Goal: Task Accomplishment & Management: Manage account settings

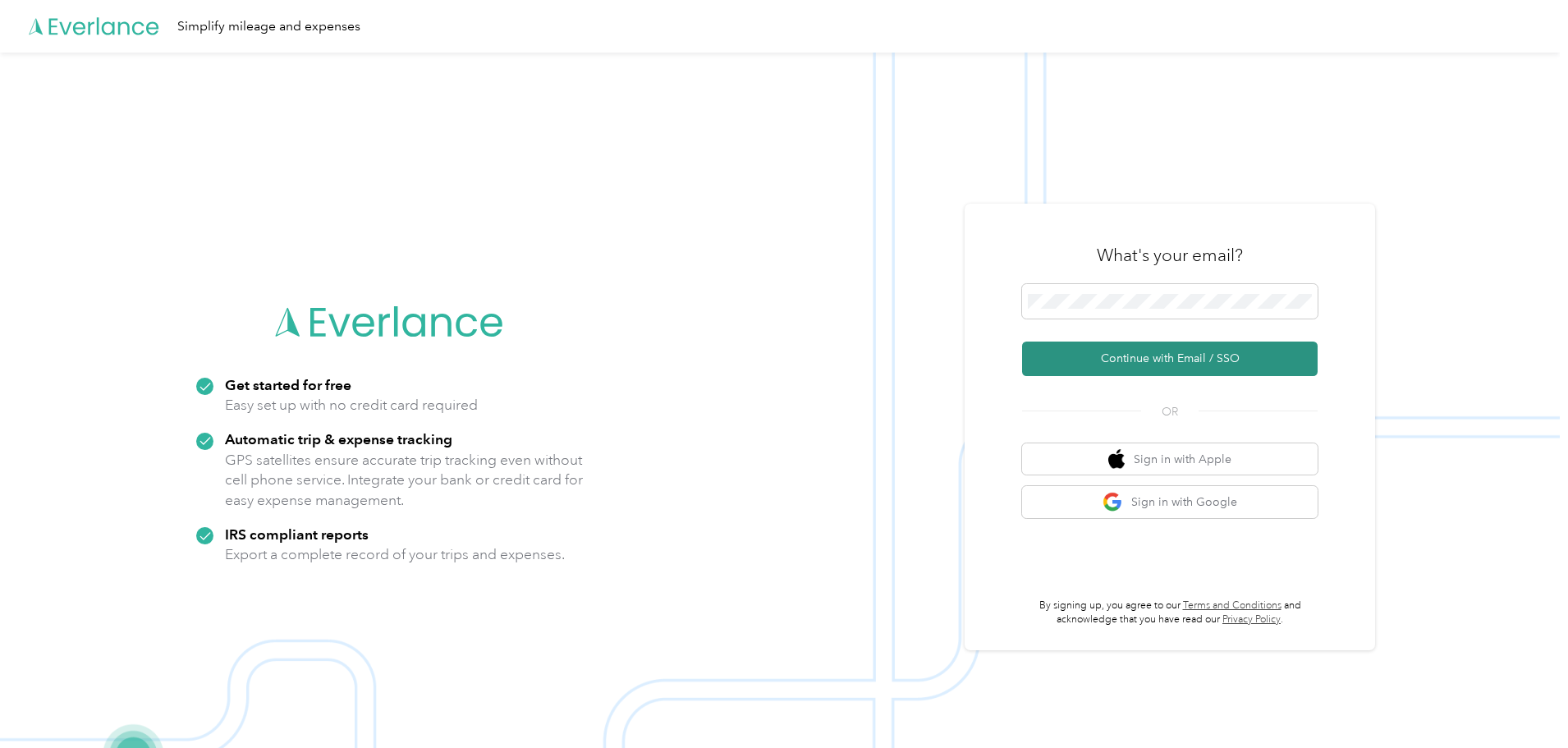
click at [1227, 370] on button "Continue with Email / SSO" at bounding box center [1170, 359] width 296 height 34
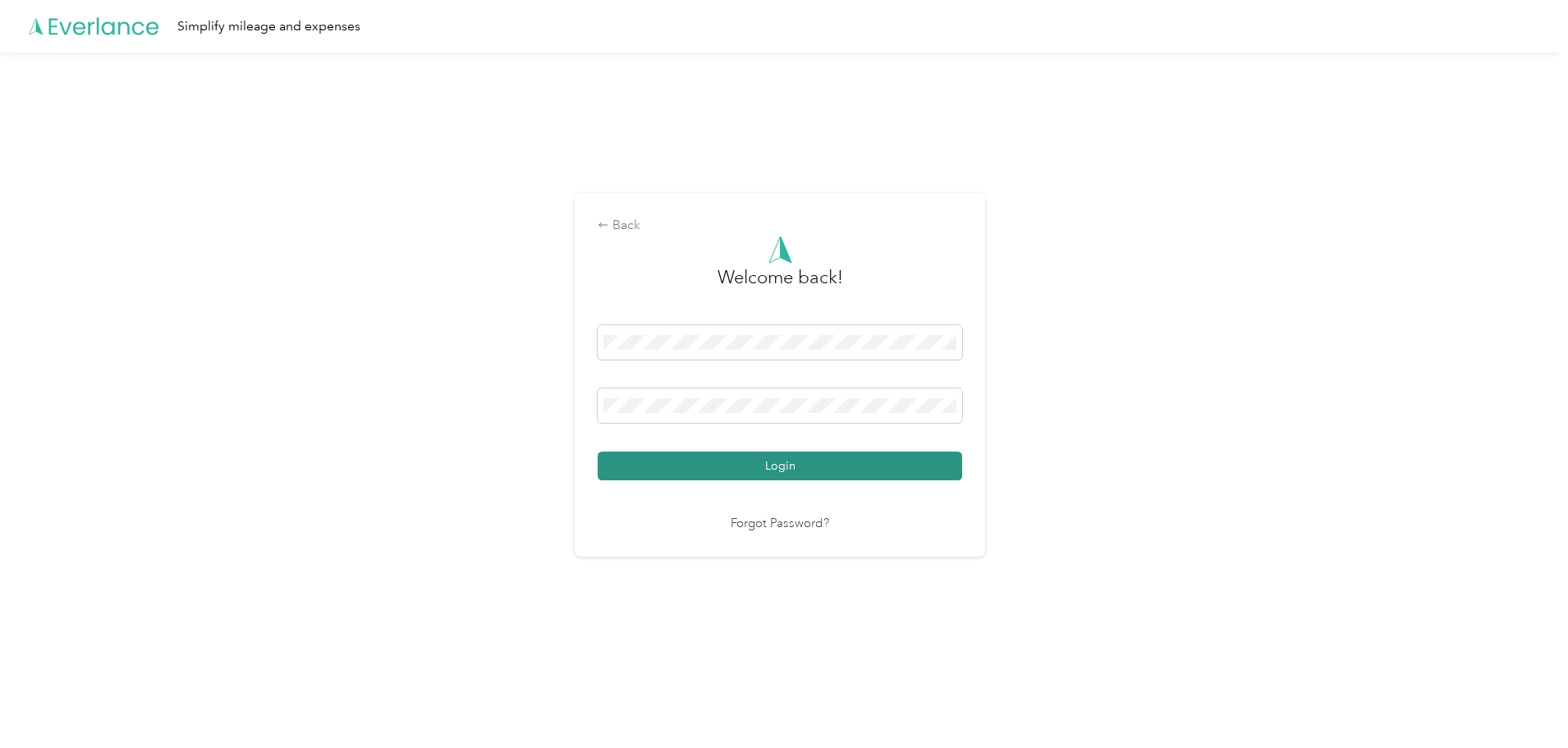
click at [859, 470] on button "Login" at bounding box center [779, 466] width 364 height 29
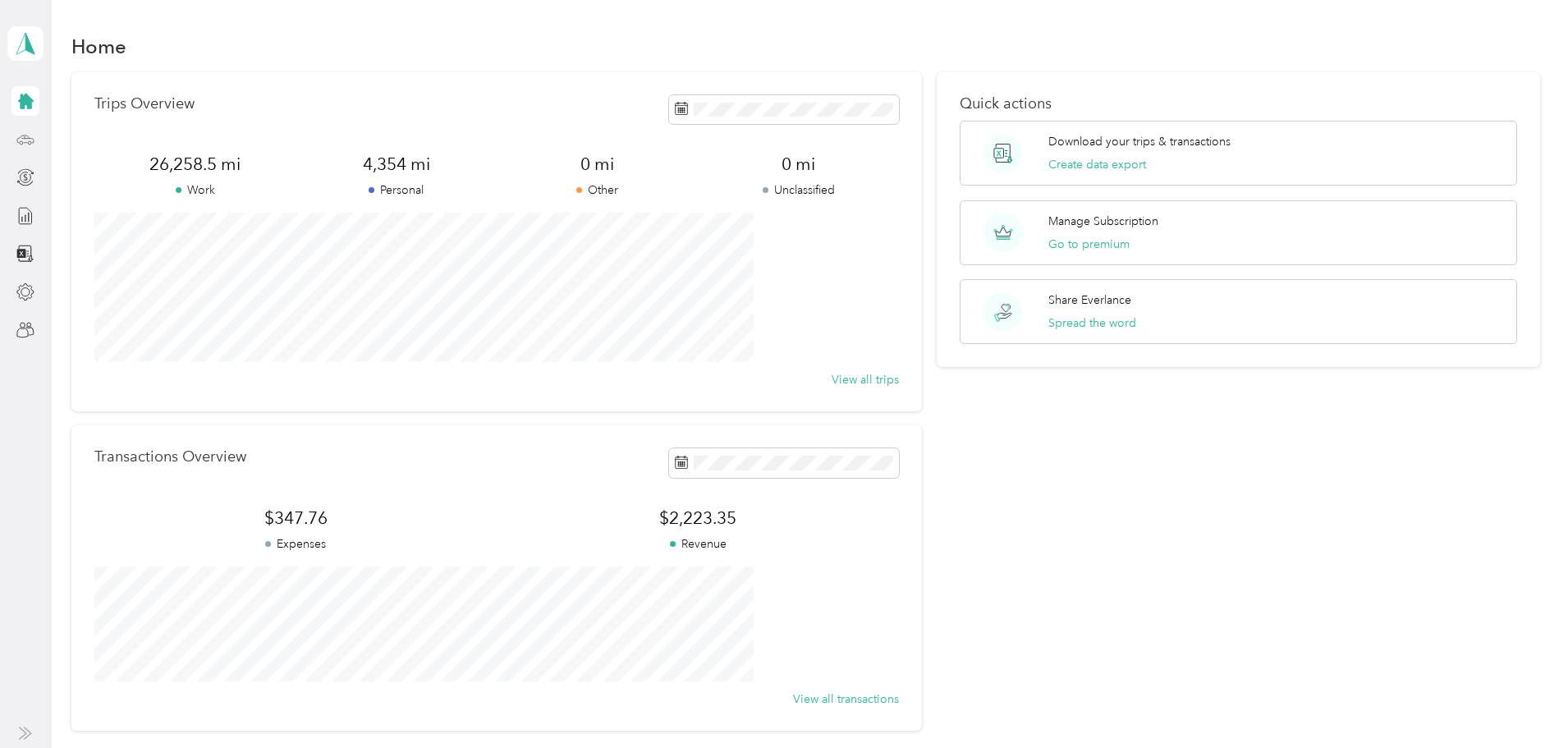
click at [35, 140] on div at bounding box center [26, 140] width 28 height 29
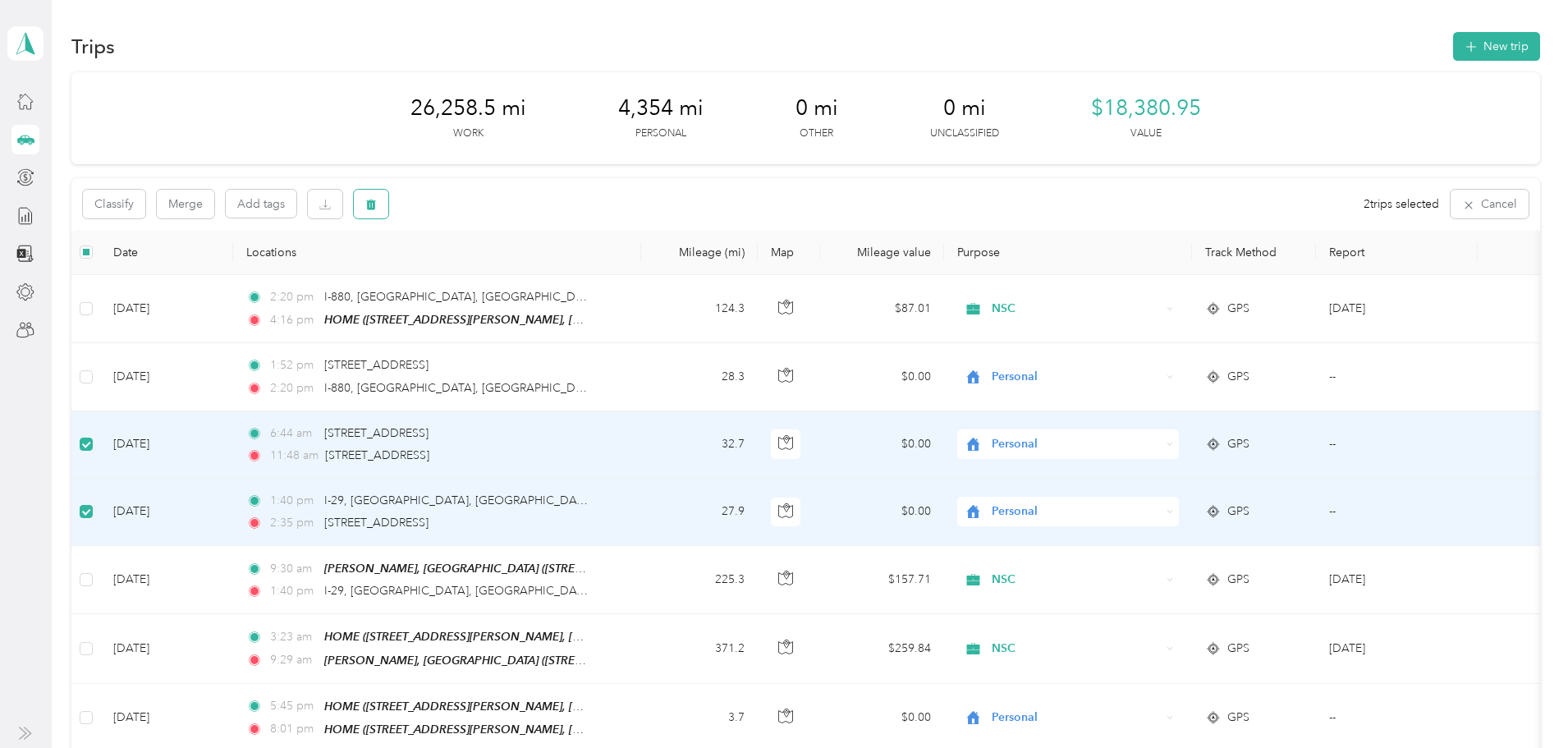
click at [377, 207] on icon "button" at bounding box center [371, 204] width 12 height 12
click at [603, 267] on button "Yes" at bounding box center [615, 272] width 32 height 27
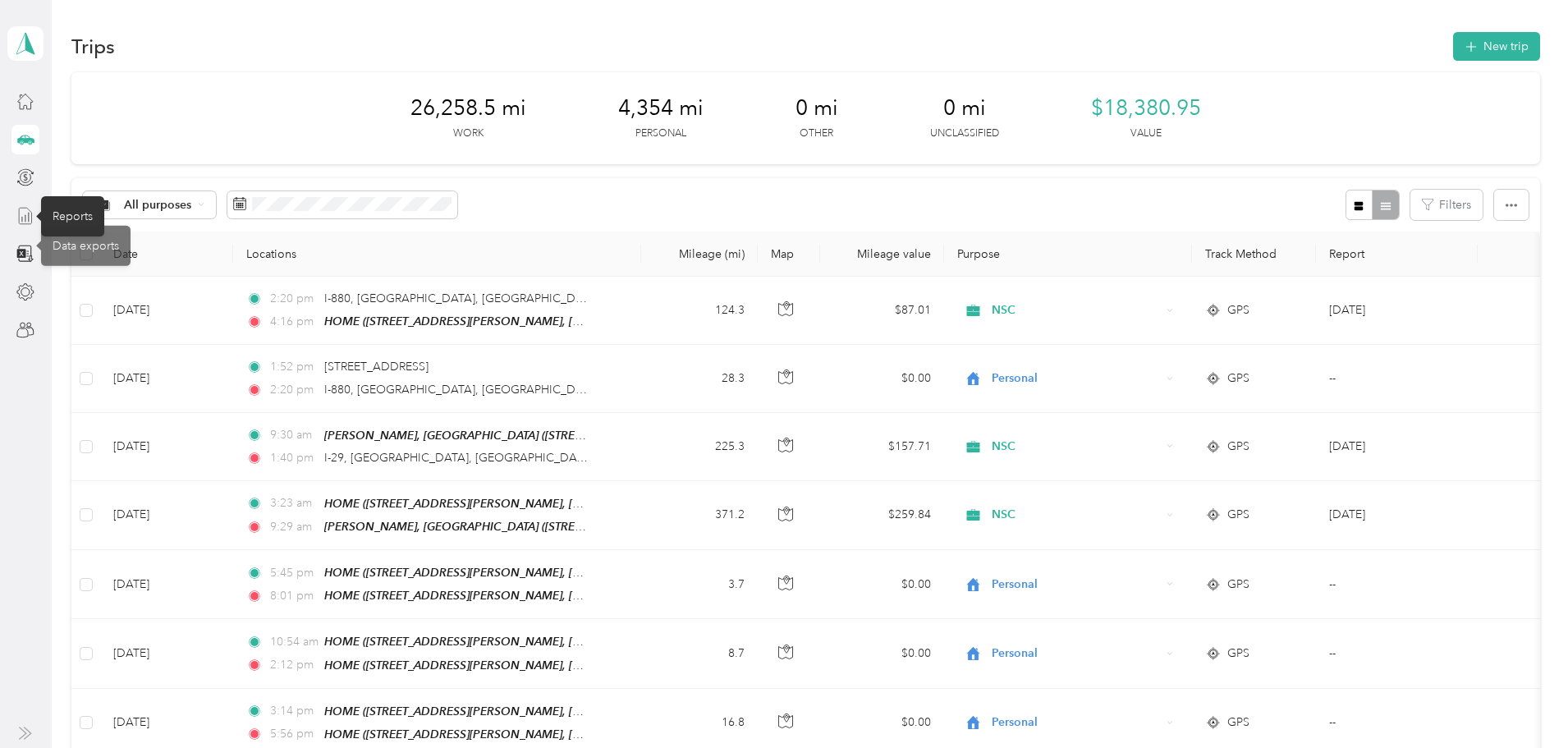
click at [32, 222] on icon at bounding box center [26, 215] width 13 height 17
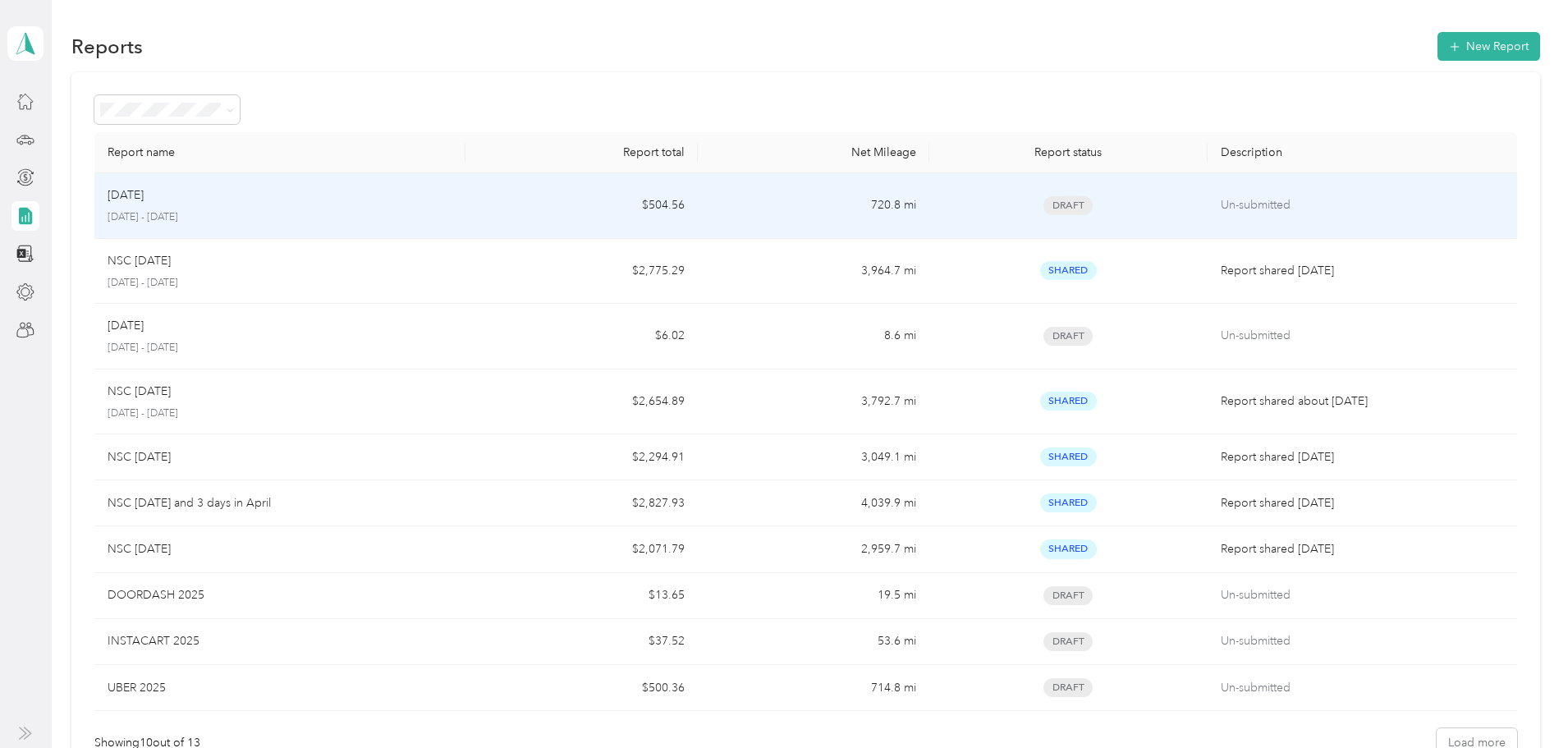
click at [398, 210] on p "[DATE] - [DATE]" at bounding box center [279, 217] width 345 height 15
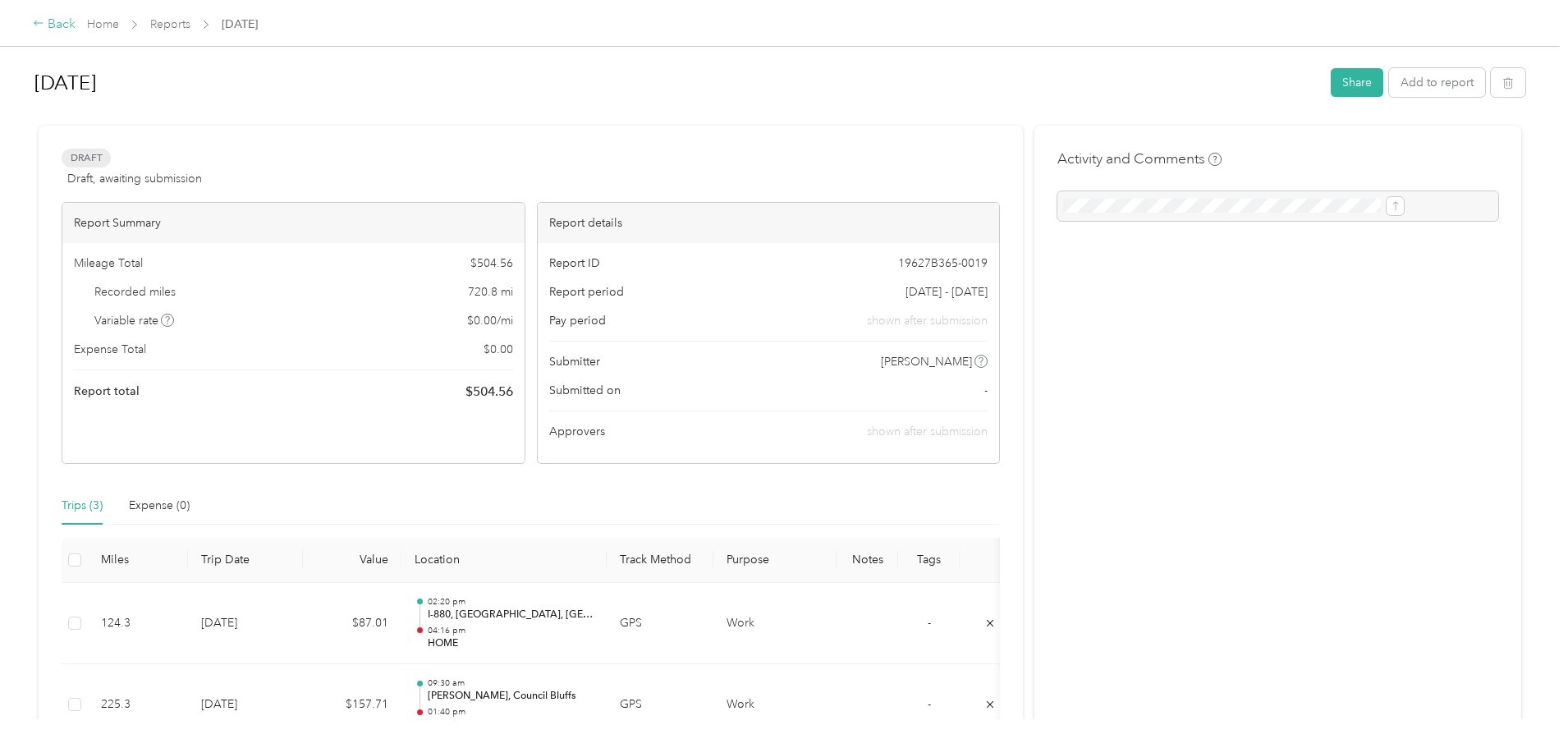
click at [42, 24] on icon at bounding box center [37, 23] width 9 height 5
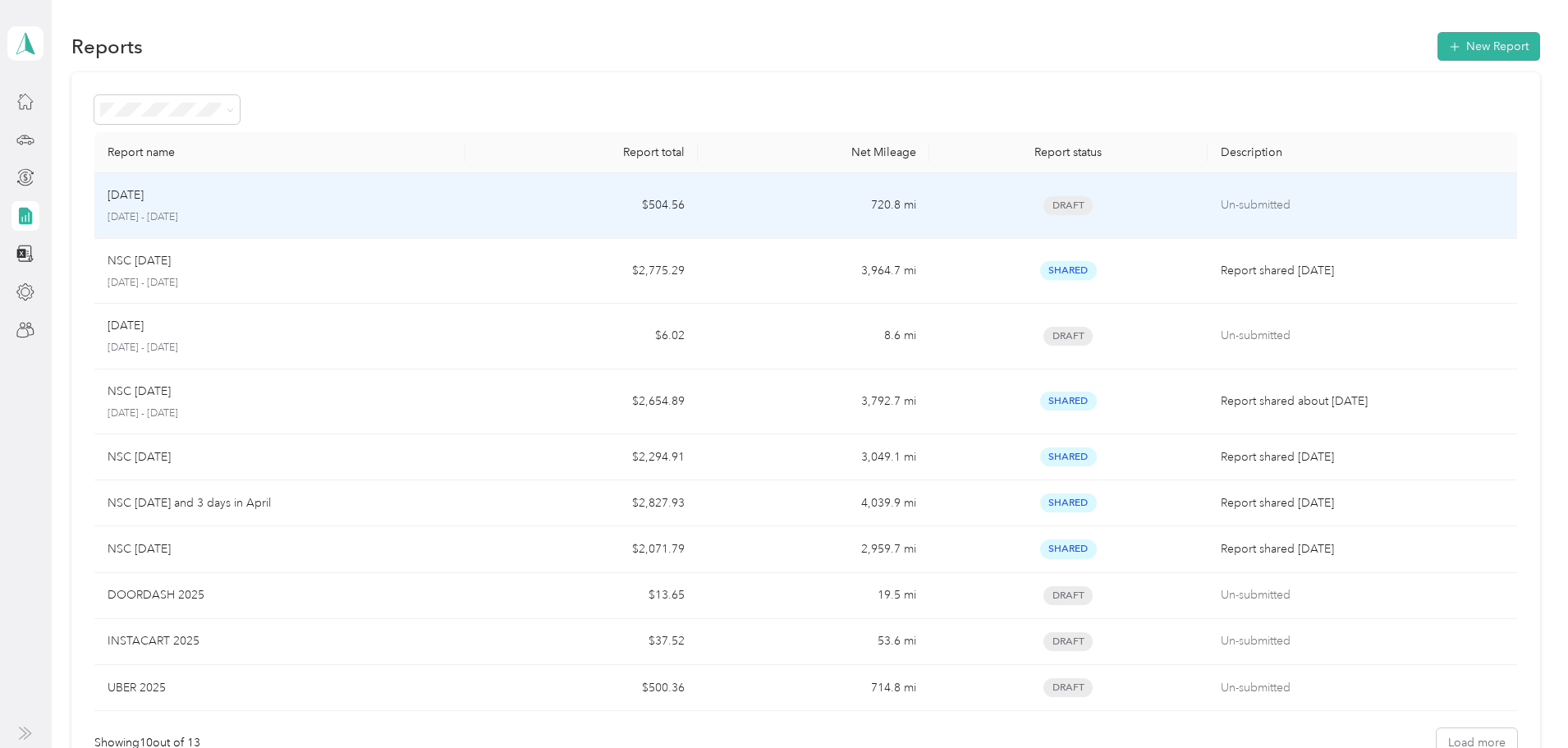
click at [453, 206] on div "Aug [DATE] - [DATE]" at bounding box center [279, 205] width 345 height 38
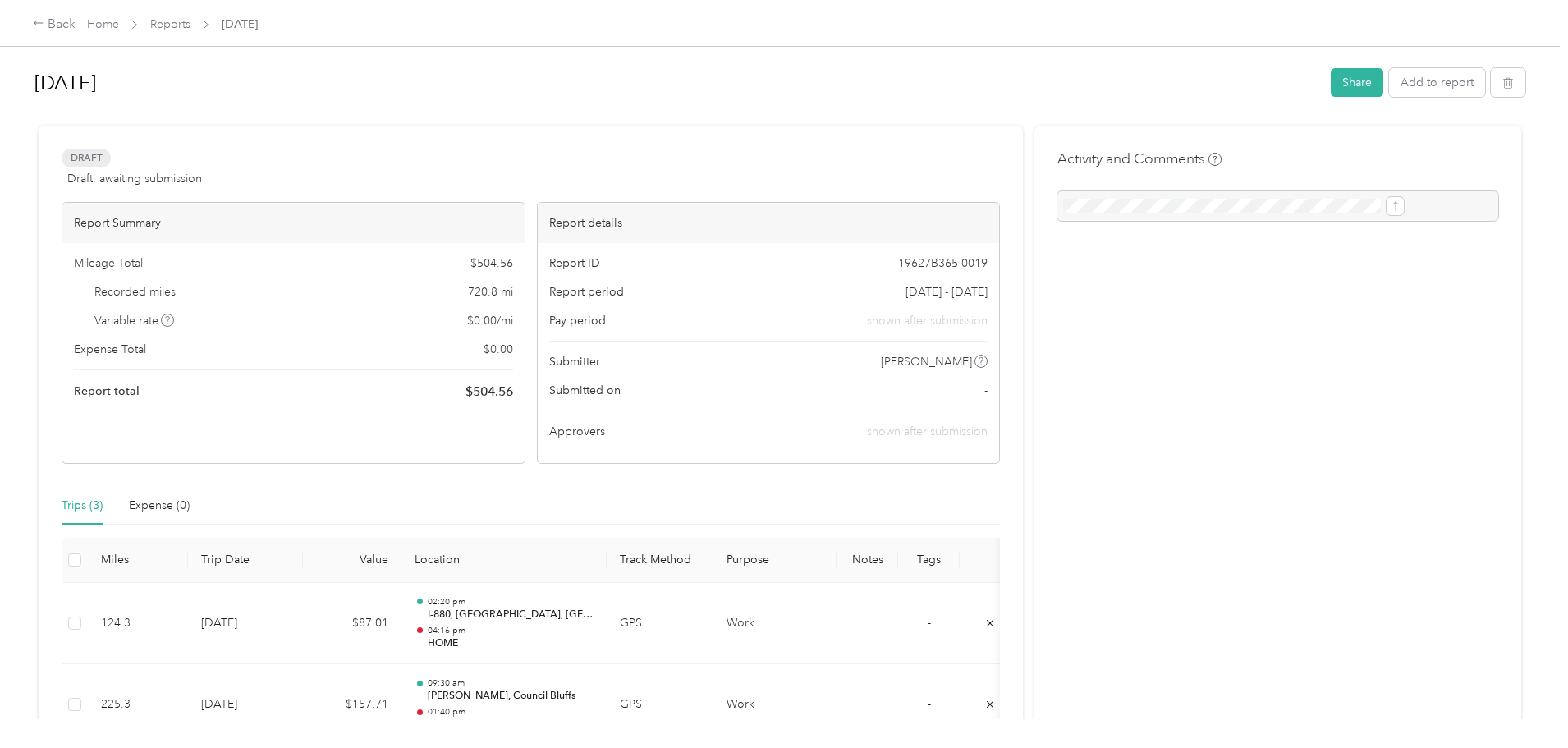
click at [906, 289] on span "[DATE] - [DATE]" at bounding box center [947, 292] width 83 height 18
click at [76, 23] on div "Back" at bounding box center [53, 25] width 42 height 20
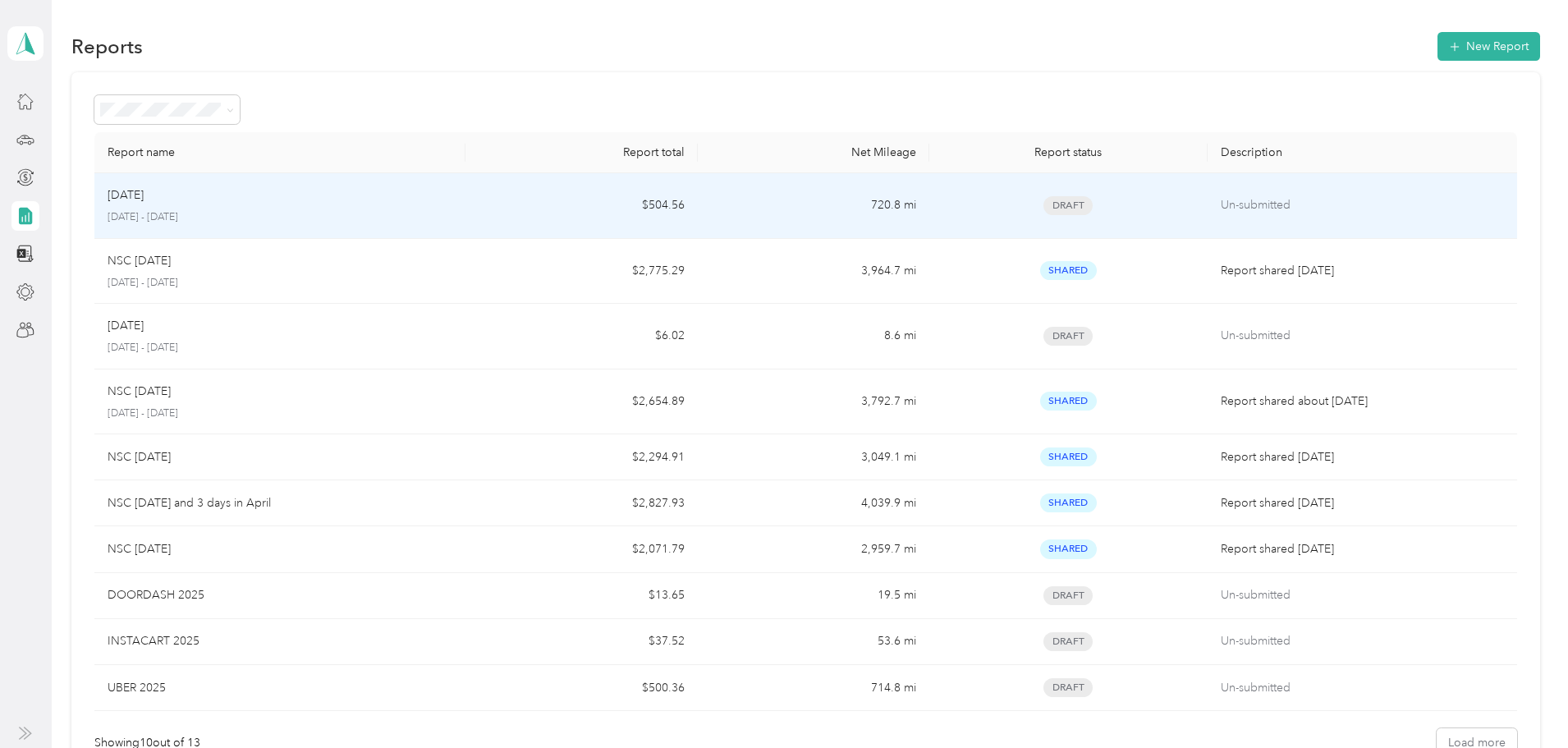
click at [289, 201] on div "[DATE]" at bounding box center [279, 196] width 345 height 18
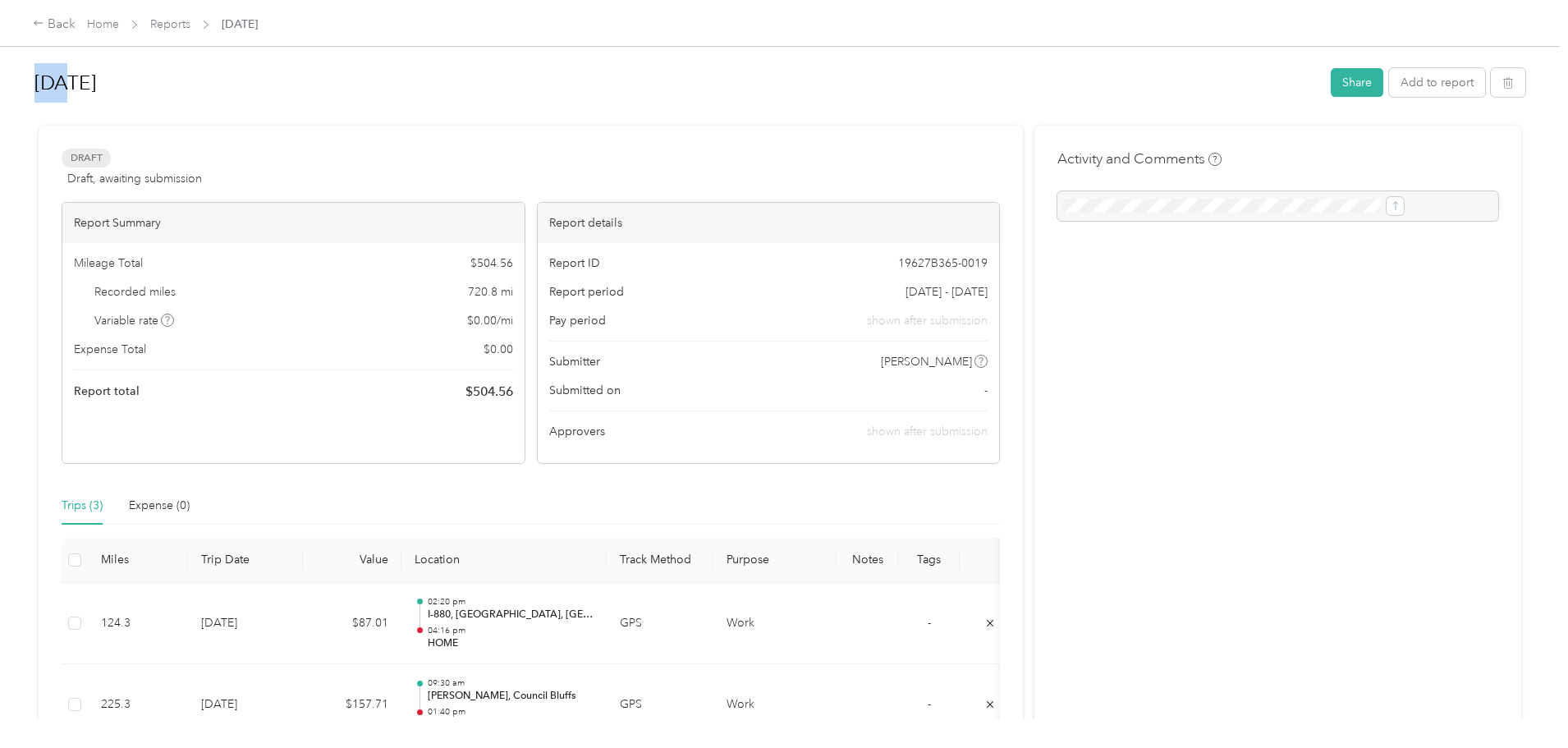
drag, startPoint x: 200, startPoint y: 84, endPoint x: 144, endPoint y: 82, distance: 56.0
click at [144, 82] on div "[DATE] Share Add to report Draft Draft, awaiting submission View activity & com…" at bounding box center [780, 360] width 1560 height 719
click at [206, 86] on h1 "[DATE]" at bounding box center [677, 83] width 1285 height 39
click at [159, 87] on div "[DATE] Share Add to report Draft Draft, awaiting submission View activity & com…" at bounding box center [780, 360] width 1560 height 719
click at [149, 133] on div "Needs to be on [DATE] Share Add to report Draft Draft, awaiting submission View…" at bounding box center [780, 360] width 1560 height 719
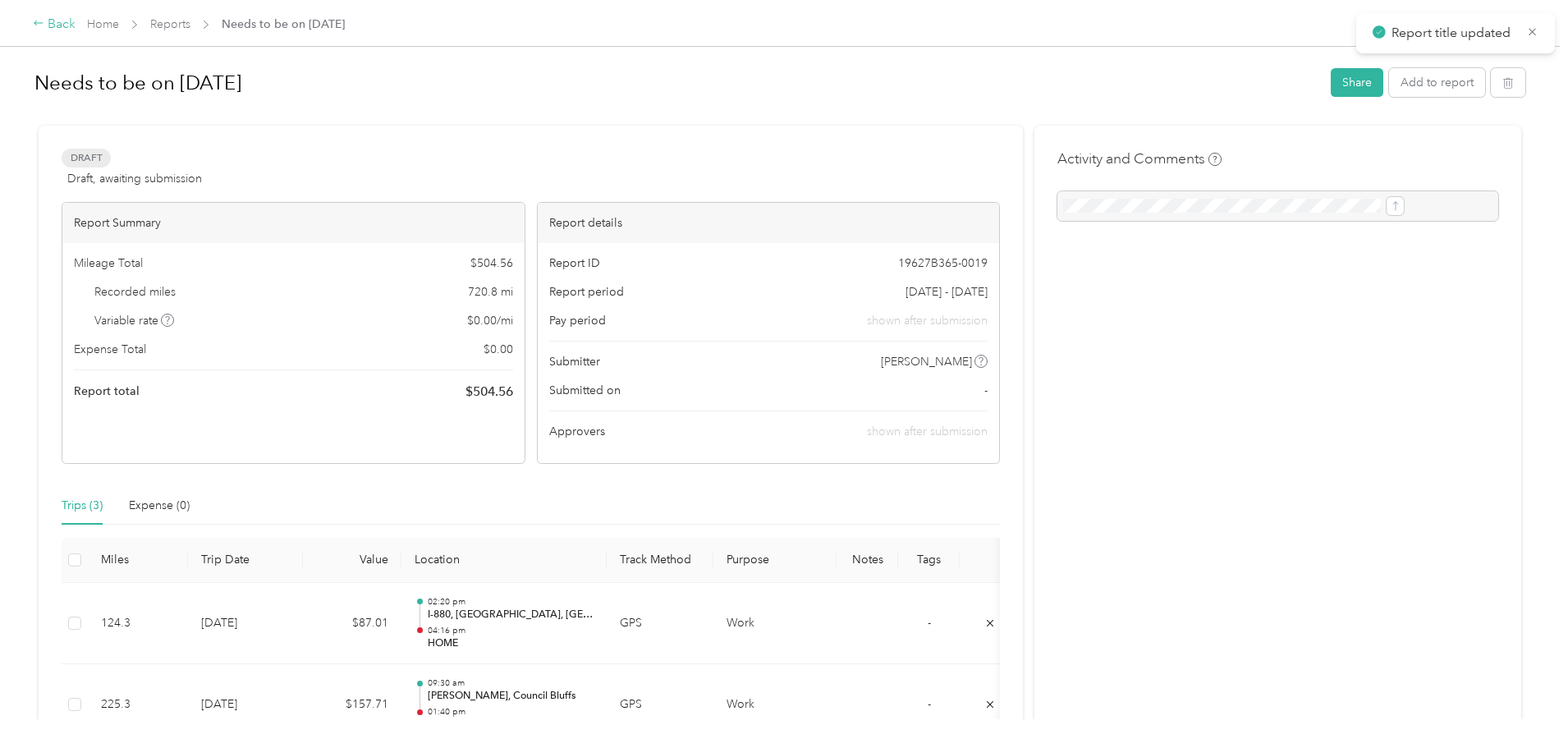
click at [76, 20] on div "Back" at bounding box center [53, 25] width 42 height 20
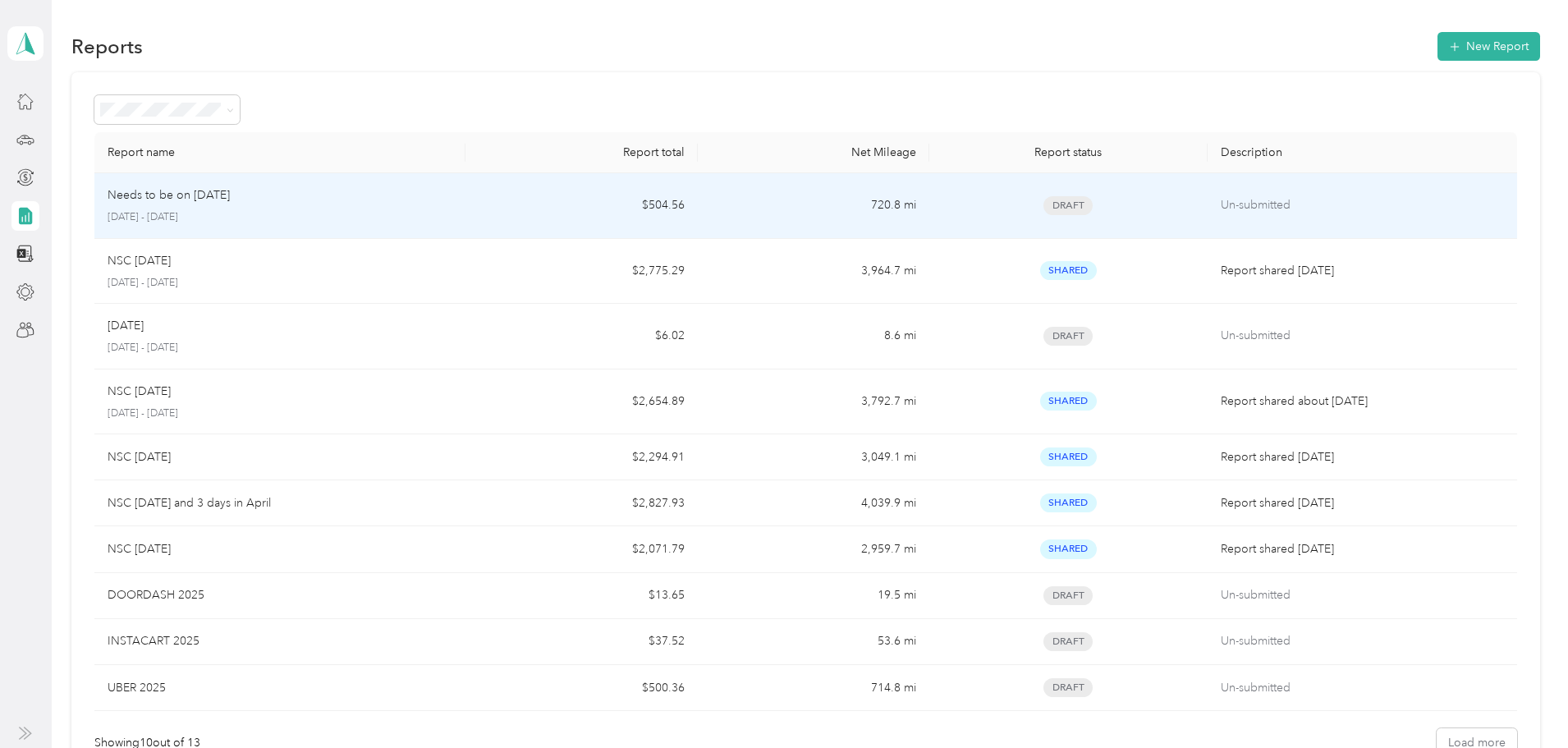
click at [392, 228] on td "Needs to be on Sept [DATE] - [DATE]" at bounding box center [280, 205] width 371 height 66
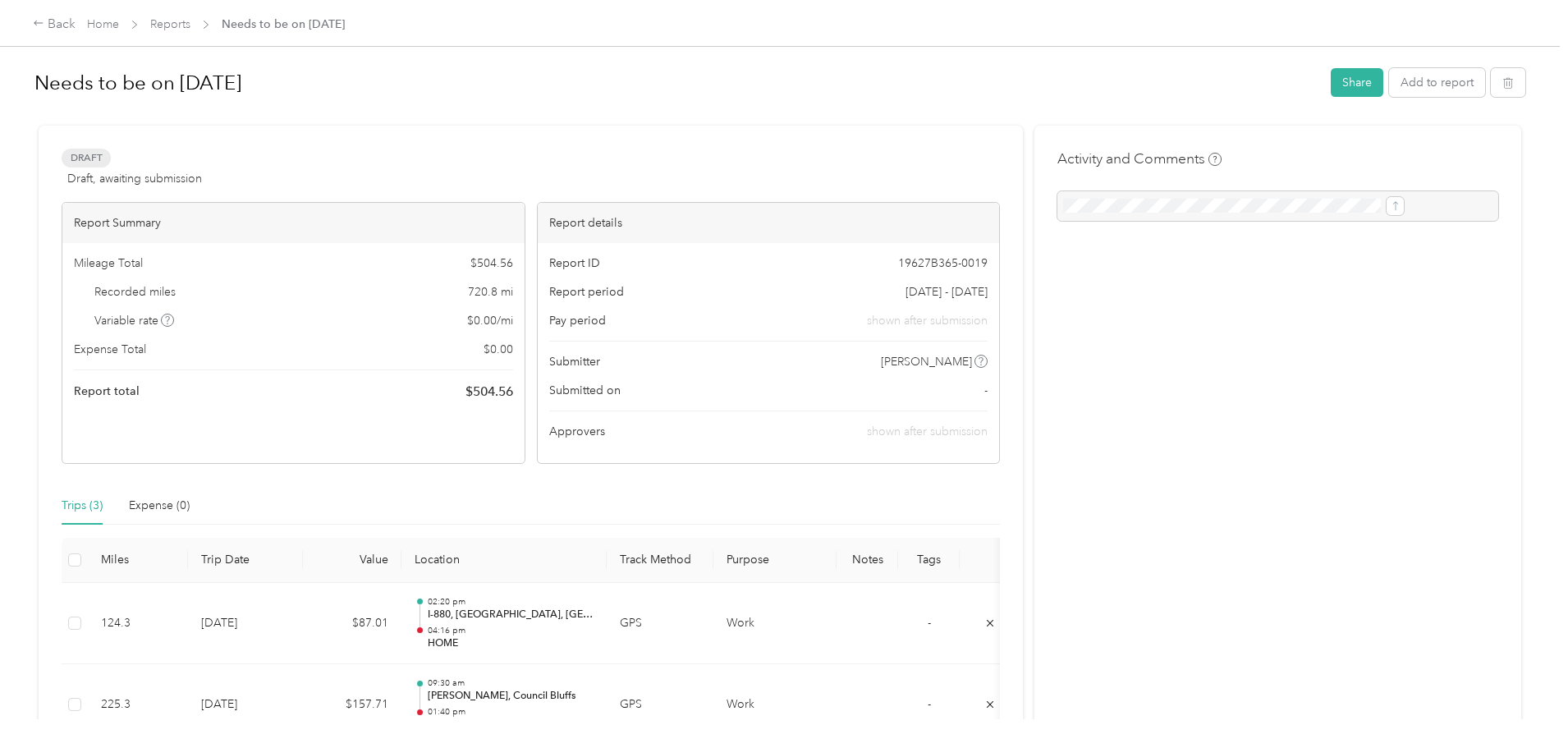
click at [908, 284] on span "[DATE] - [DATE]" at bounding box center [947, 292] width 83 height 18
click at [908, 285] on span "[DATE] - [DATE]" at bounding box center [947, 292] width 83 height 18
click at [76, 25] on div "Back" at bounding box center [53, 25] width 42 height 20
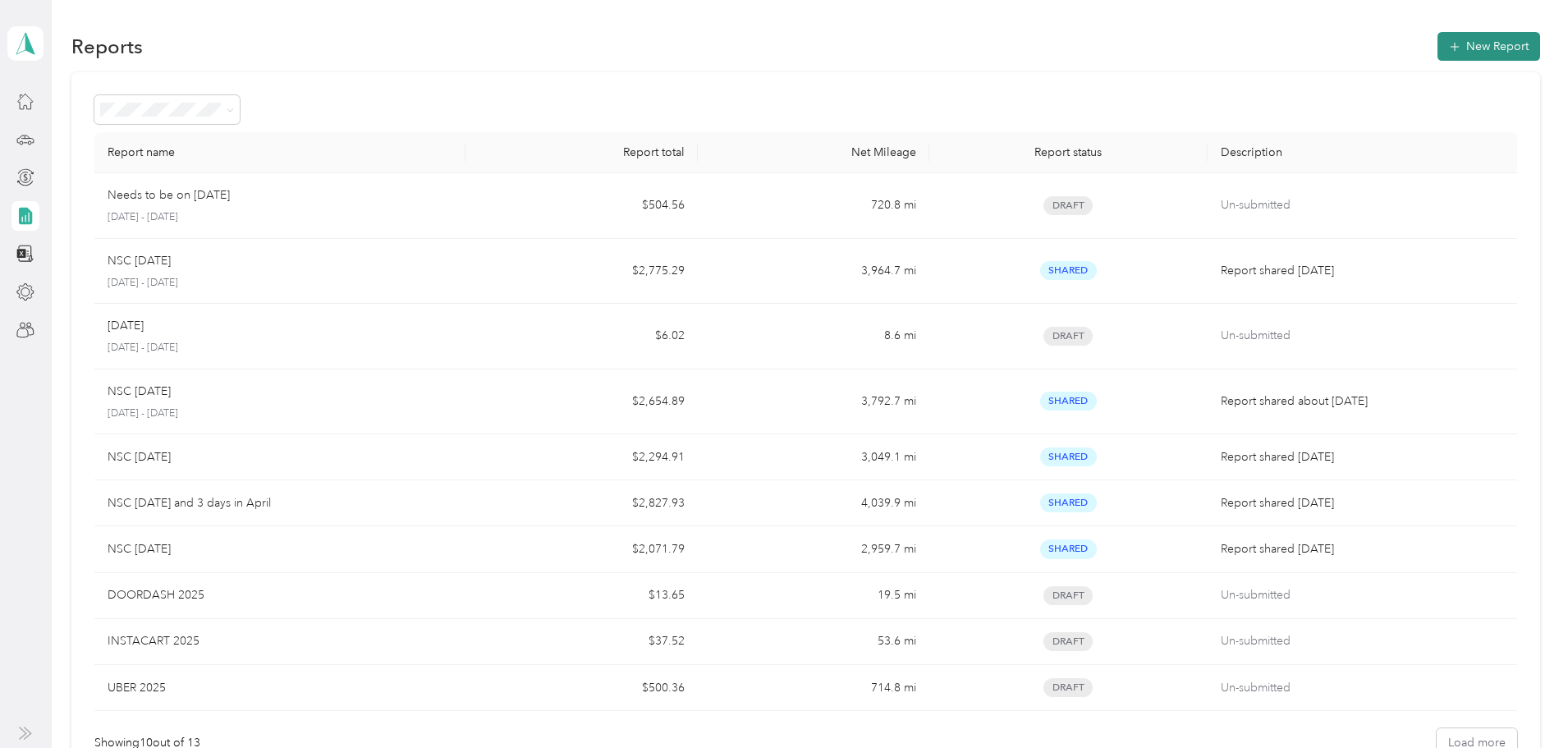
click at [1437, 42] on button "New Report" at bounding box center [1488, 46] width 102 height 29
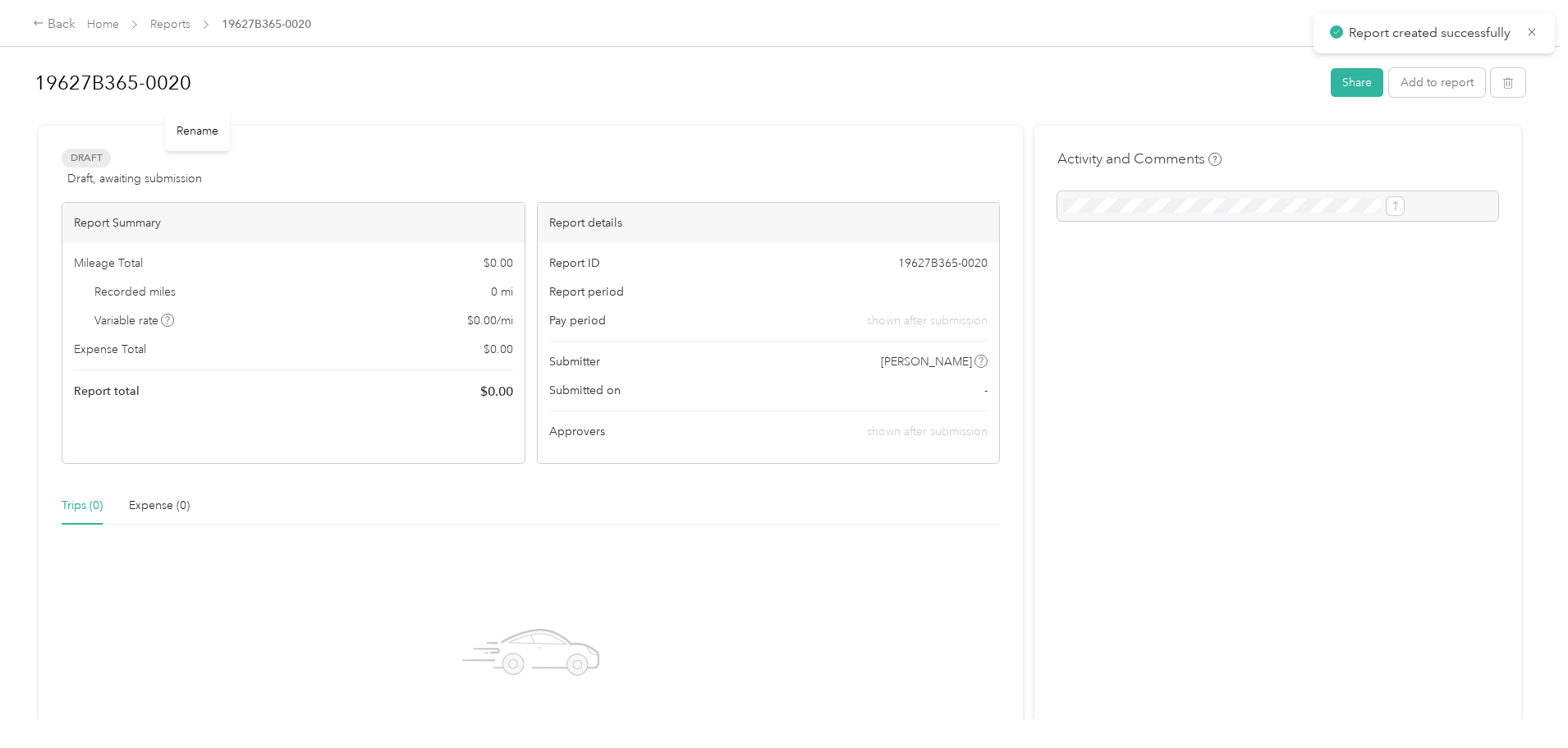
click at [387, 91] on h1 "19627B365-0020" at bounding box center [677, 83] width 1285 height 39
click at [0, 31] on html "Report created successfully Back Home Reports 19627B365-0020 19627B365-0020 Sha…" at bounding box center [780, 374] width 1560 height 748
click at [1389, 90] on button "Add to report" at bounding box center [1437, 82] width 96 height 29
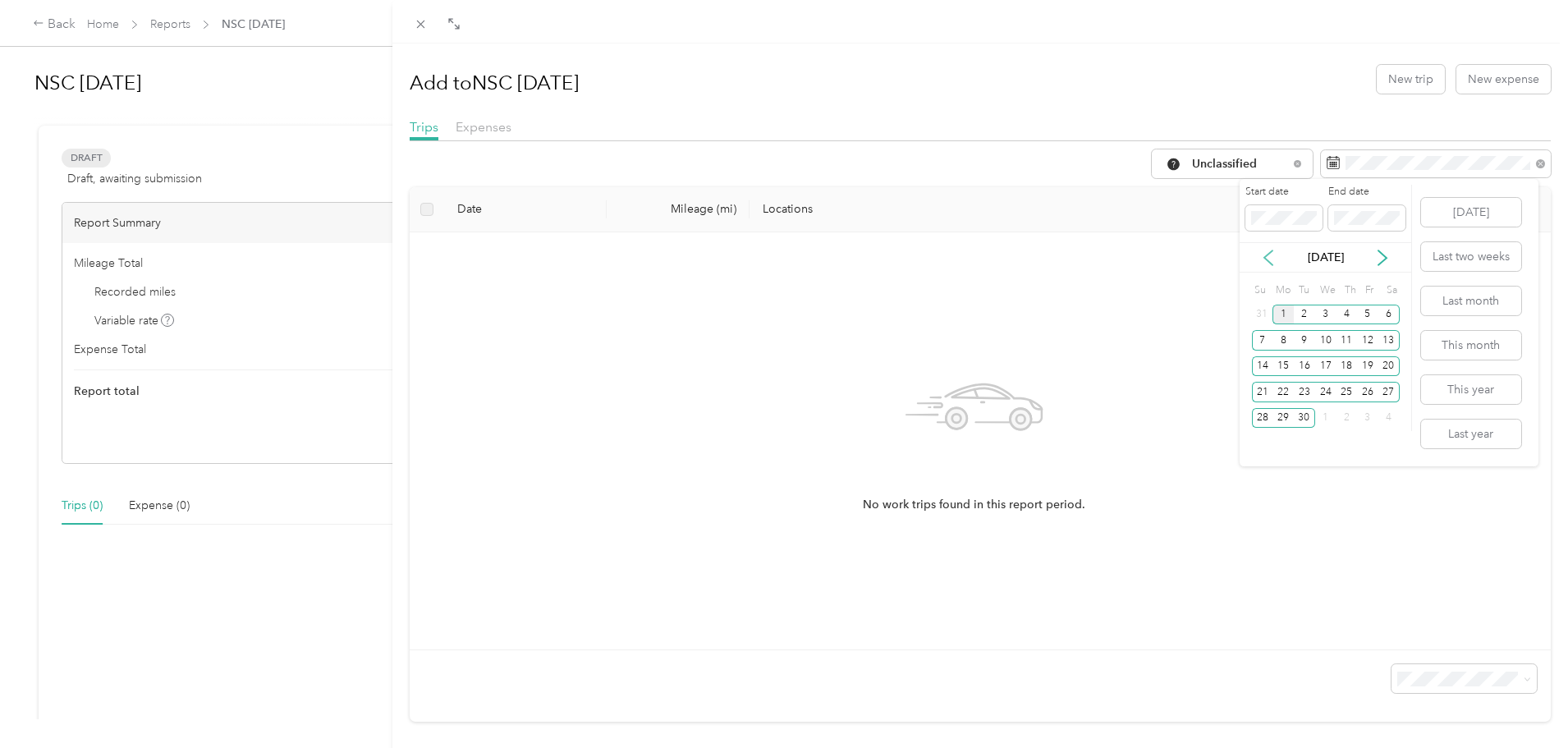
click at [1266, 262] on icon at bounding box center [1268, 258] width 17 height 17
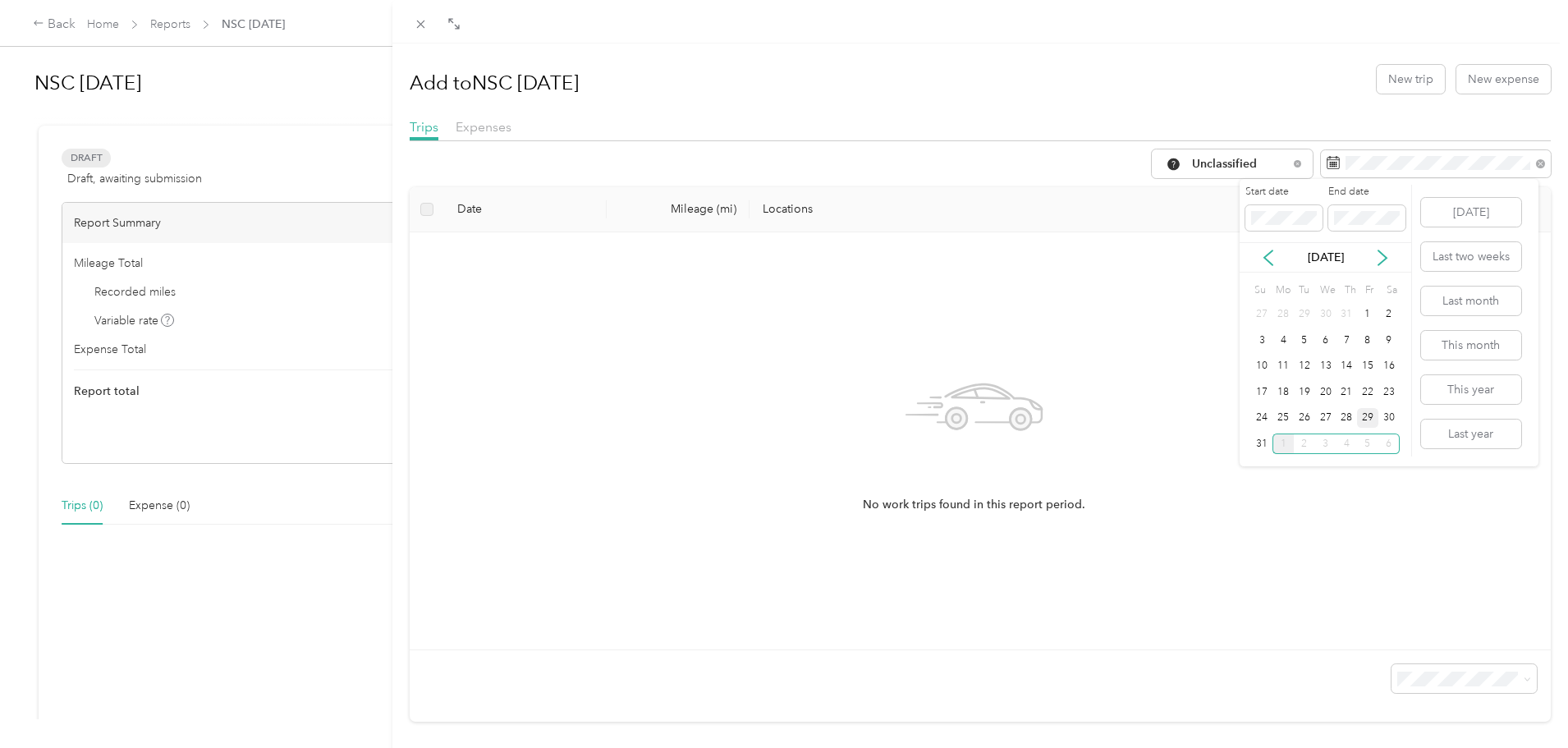
click at [1369, 413] on div "29" at bounding box center [1369, 418] width 22 height 21
click at [1411, 193] on div "Start date End date" at bounding box center [1325, 213] width 172 height 58
click at [1327, 257] on p "[DATE]" at bounding box center [1326, 258] width 69 height 18
click at [1379, 260] on icon at bounding box center [1382, 258] width 17 height 17
click at [1308, 415] on div "30" at bounding box center [1305, 418] width 22 height 21
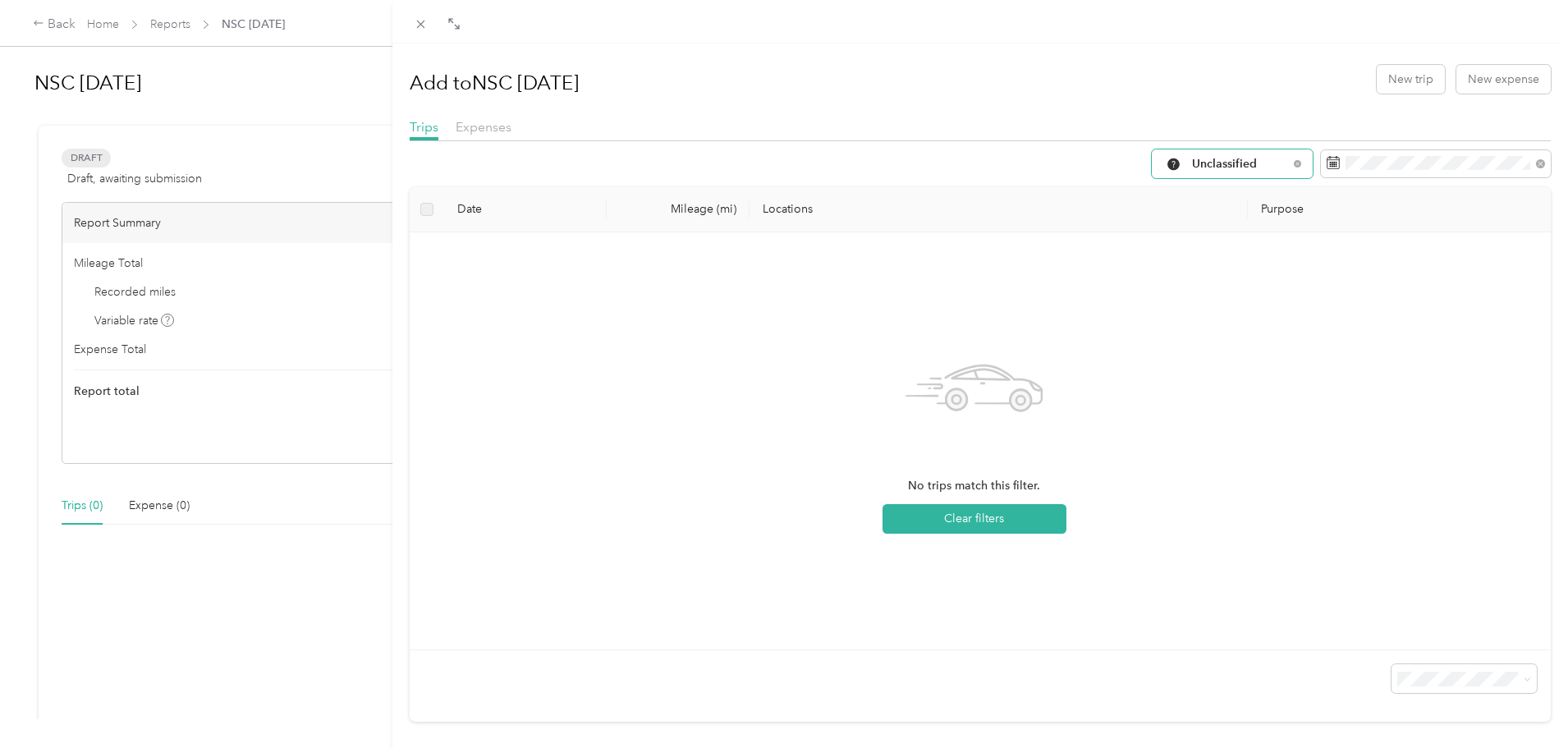
click at [1262, 165] on span "Unclassified" at bounding box center [1241, 164] width 96 height 12
click at [1227, 243] on li "Work" at bounding box center [1220, 252] width 161 height 29
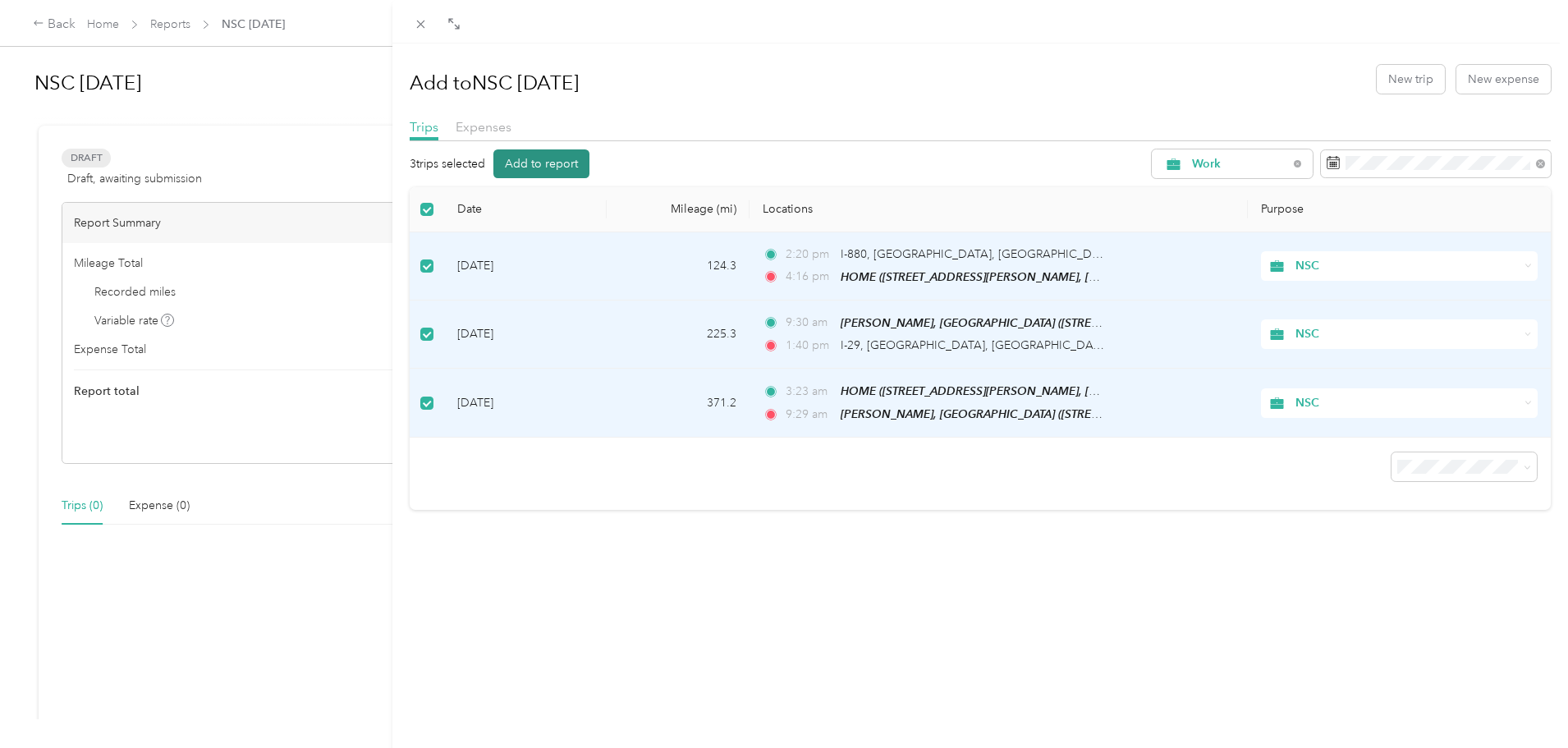
click at [574, 155] on button "Add to report" at bounding box center [541, 163] width 96 height 29
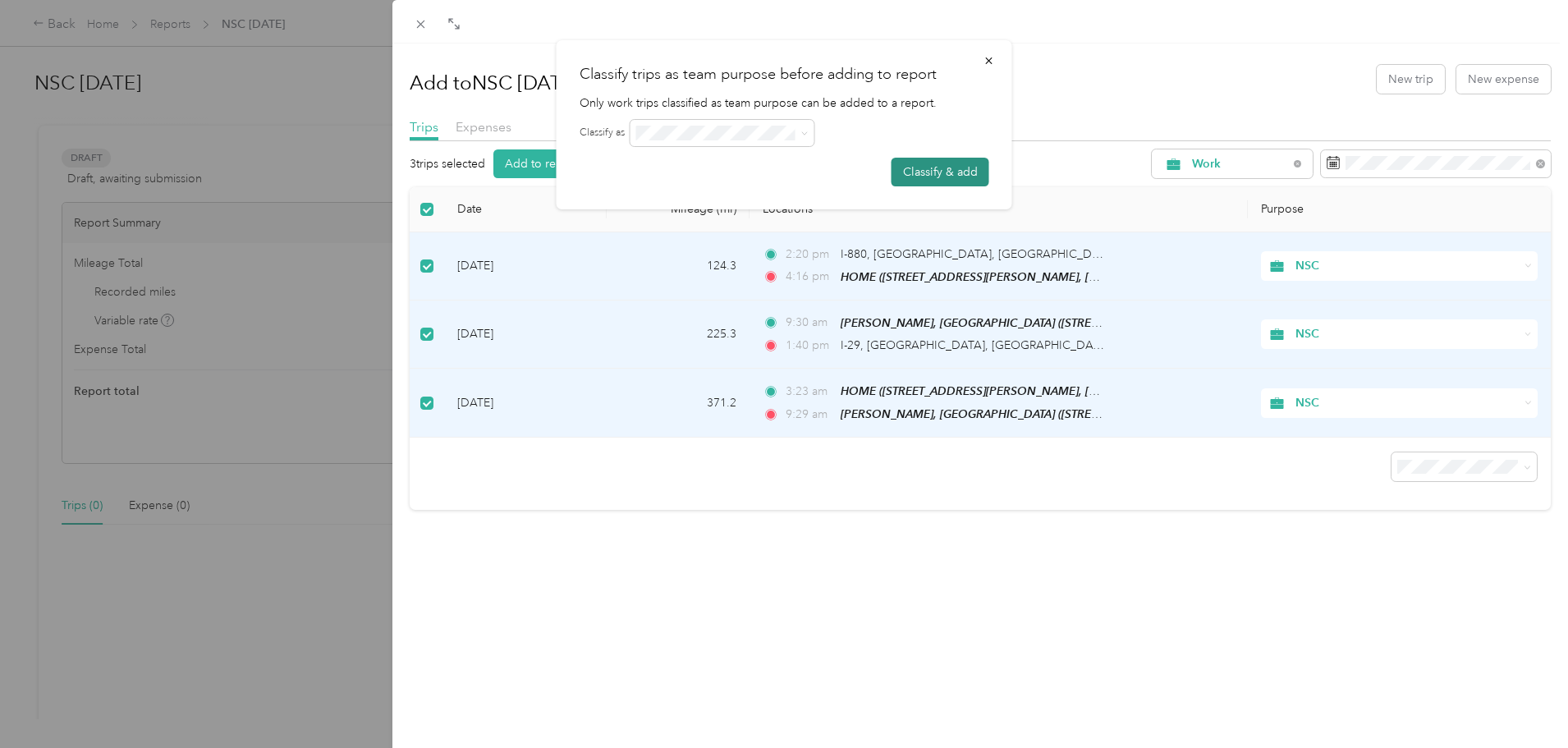
click at [935, 170] on button "Classify & add" at bounding box center [940, 171] width 97 height 29
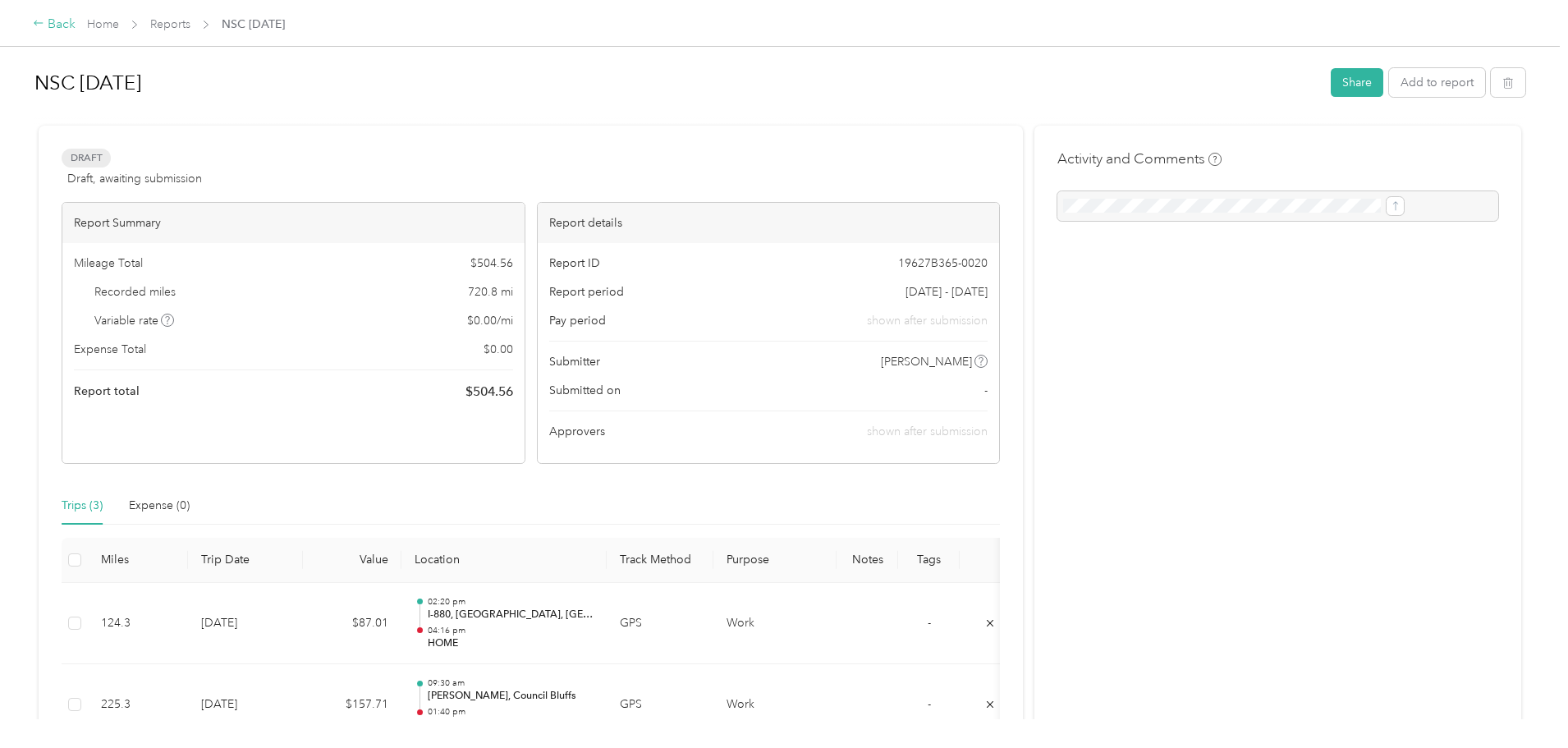
click at [76, 31] on div "Back" at bounding box center [53, 25] width 42 height 20
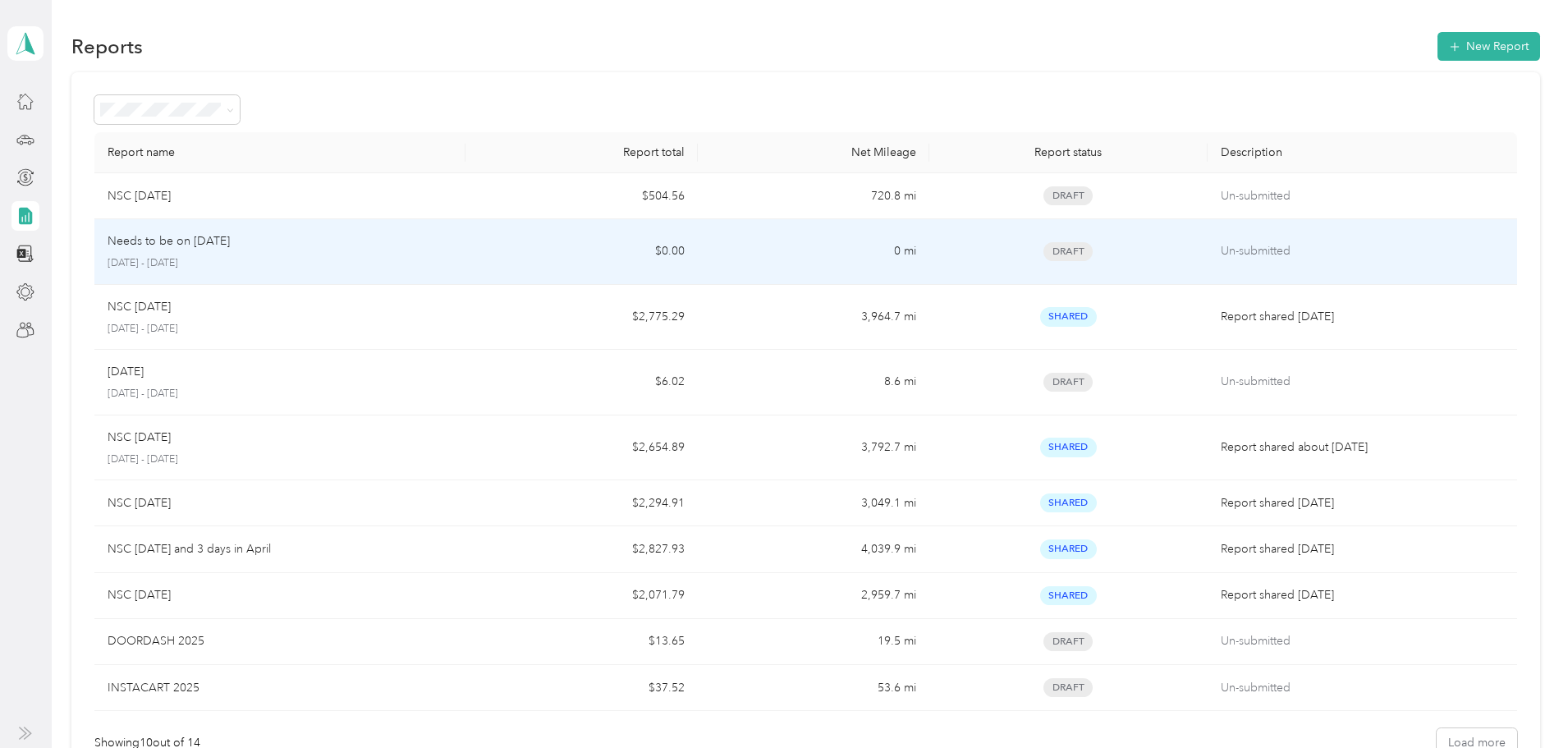
click at [1221, 258] on p "Un-submitted" at bounding box center [1363, 252] width 283 height 18
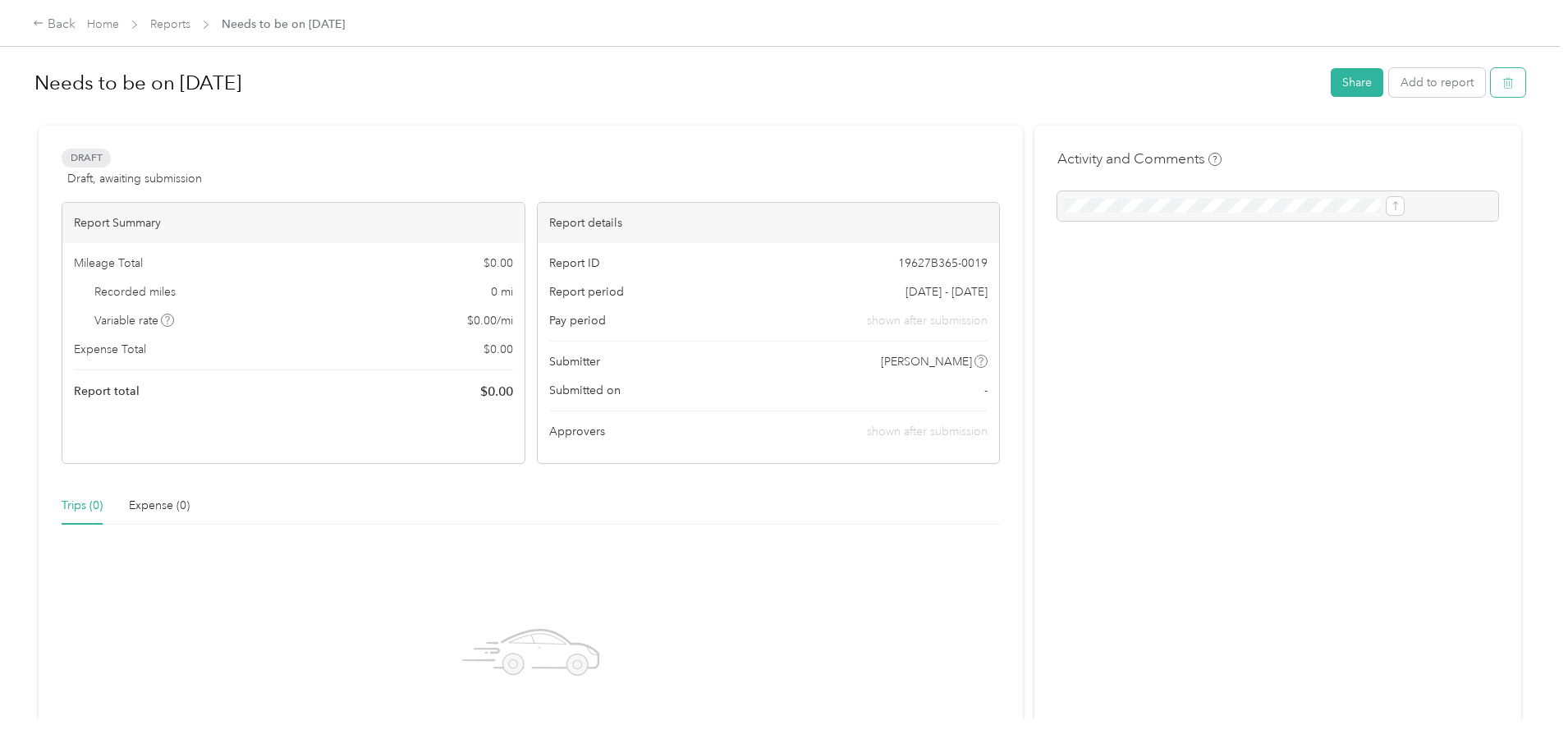
click at [1503, 82] on icon "button" at bounding box center [1508, 83] width 10 height 11
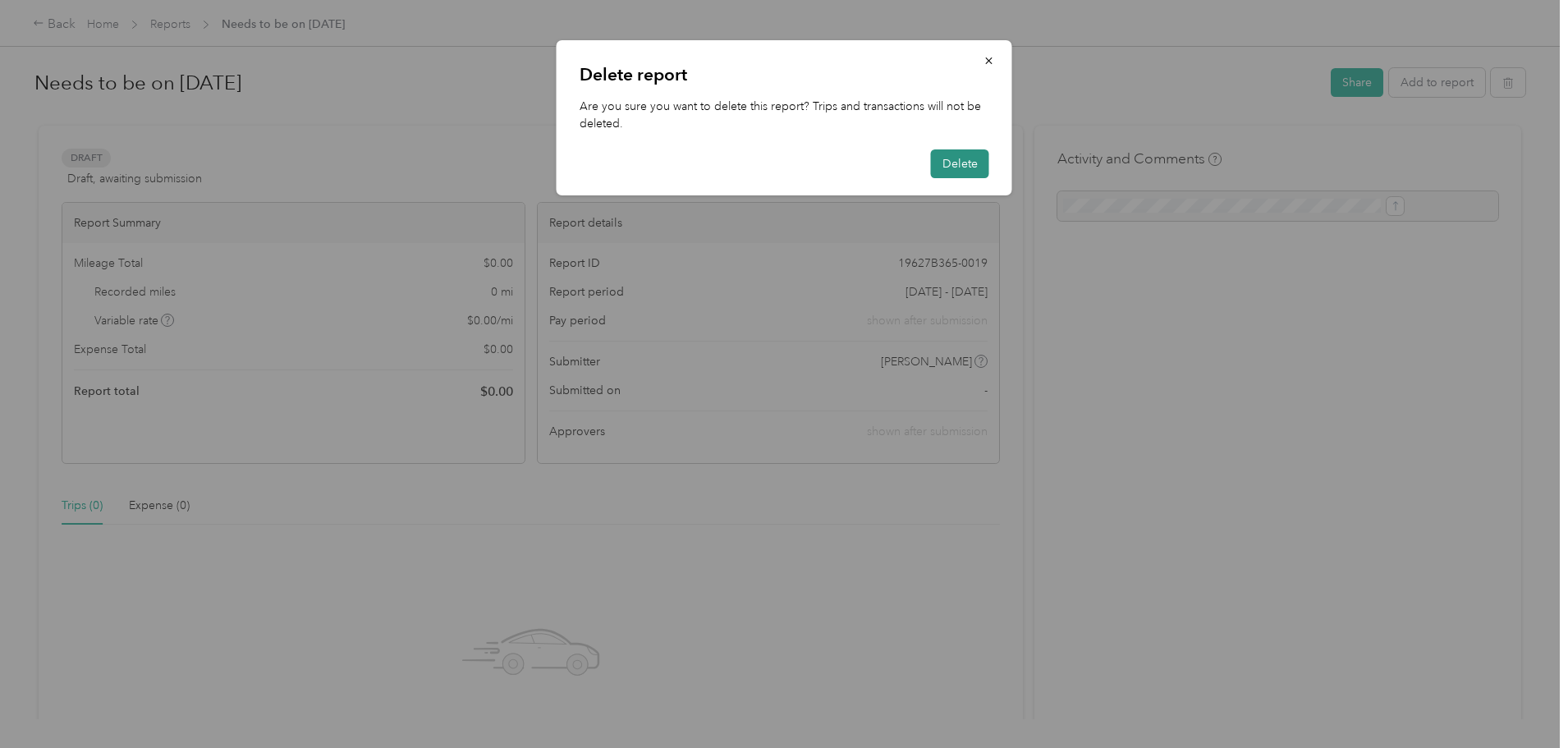
click at [961, 167] on button "Delete" at bounding box center [960, 163] width 58 height 29
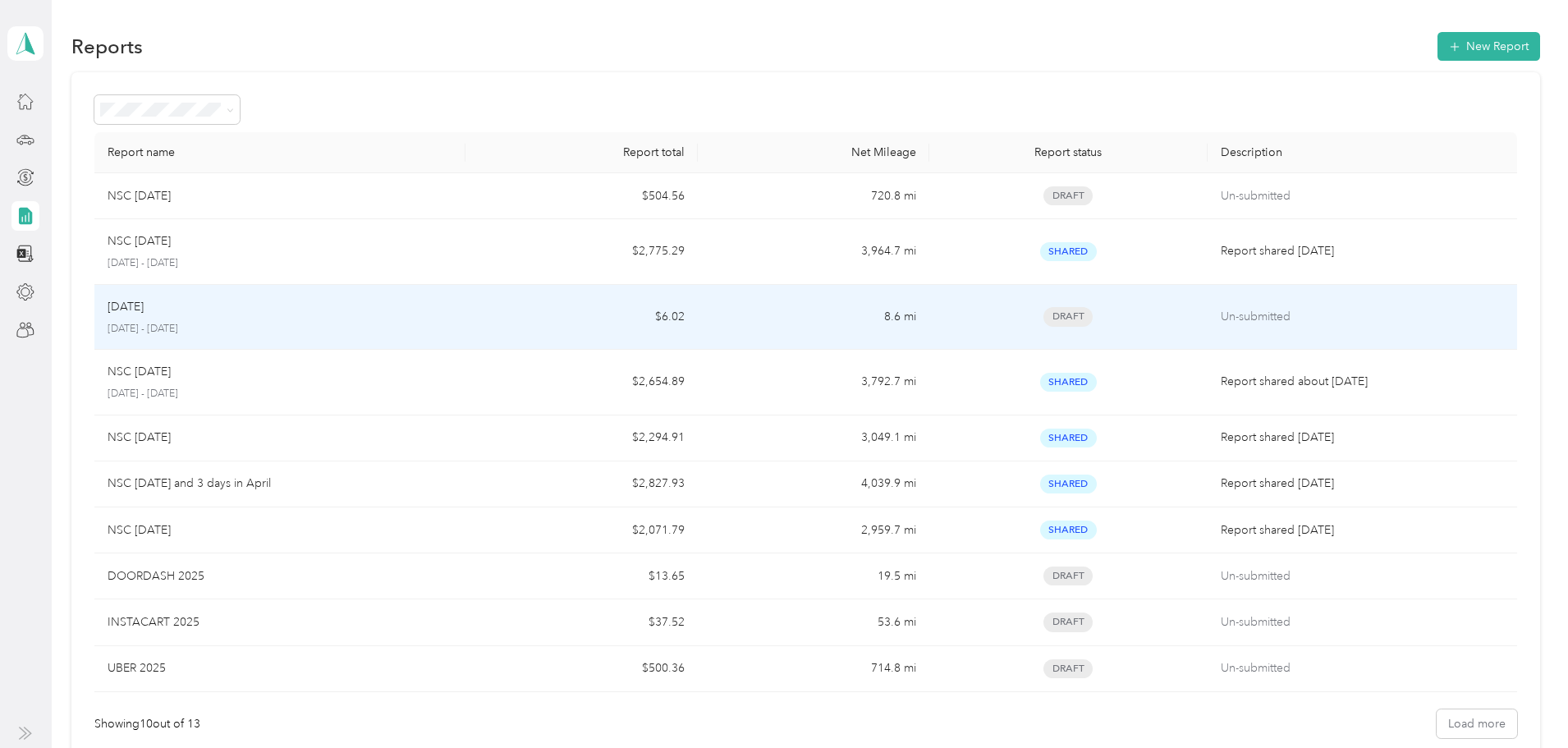
click at [1221, 320] on p "Un-submitted" at bounding box center [1363, 316] width 283 height 18
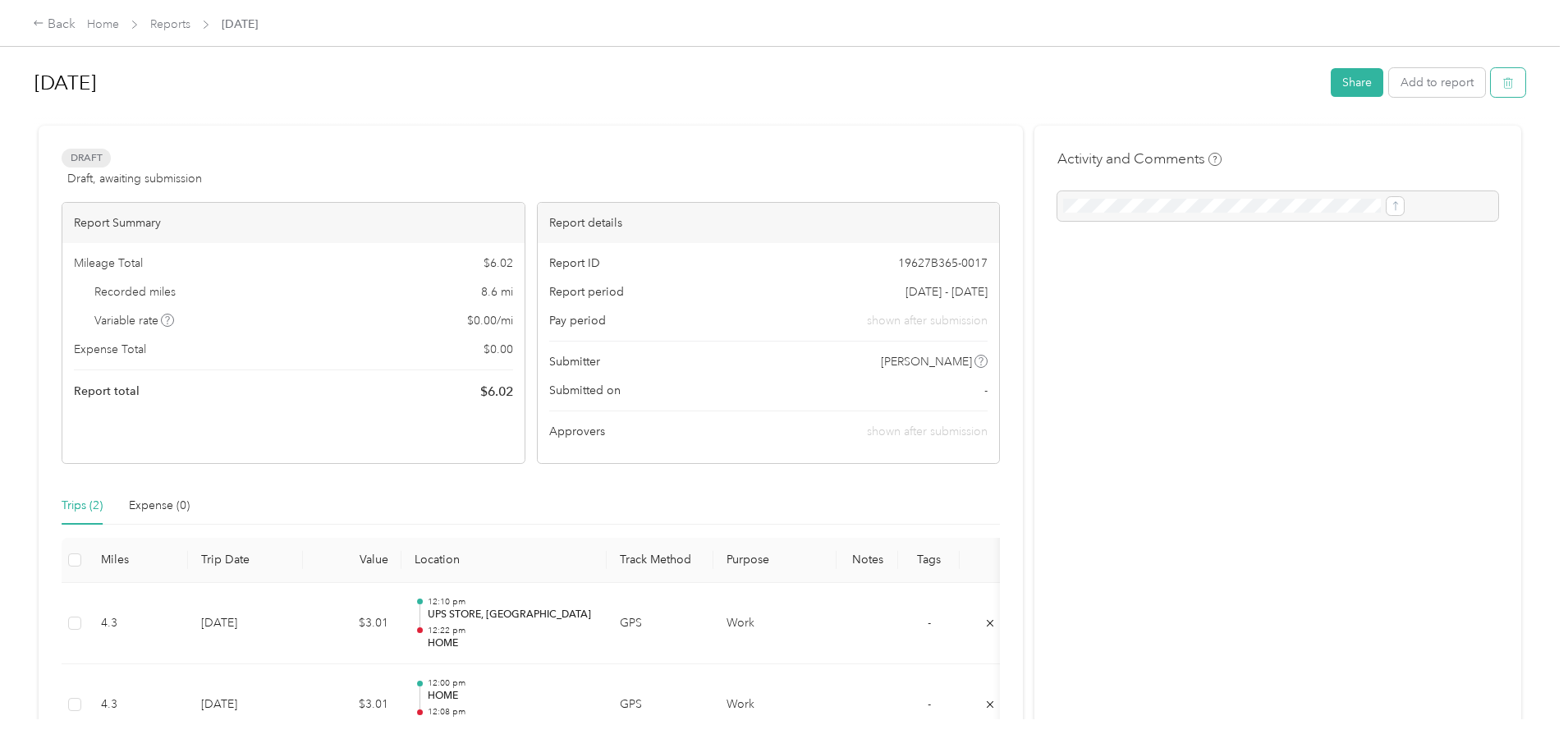
click at [1502, 84] on icon "button" at bounding box center [1508, 84] width 12 height 12
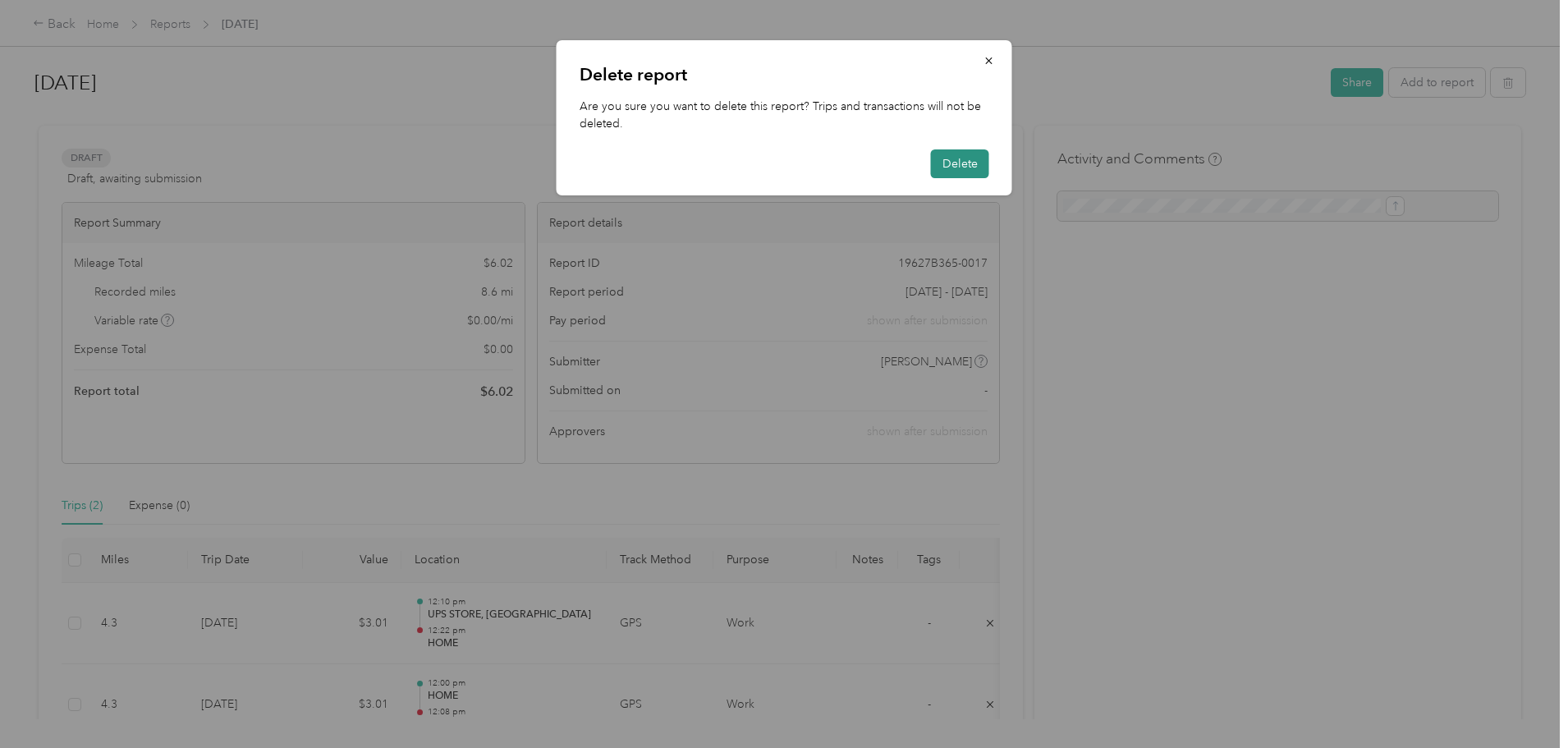
click at [956, 164] on button "Delete" at bounding box center [960, 163] width 58 height 29
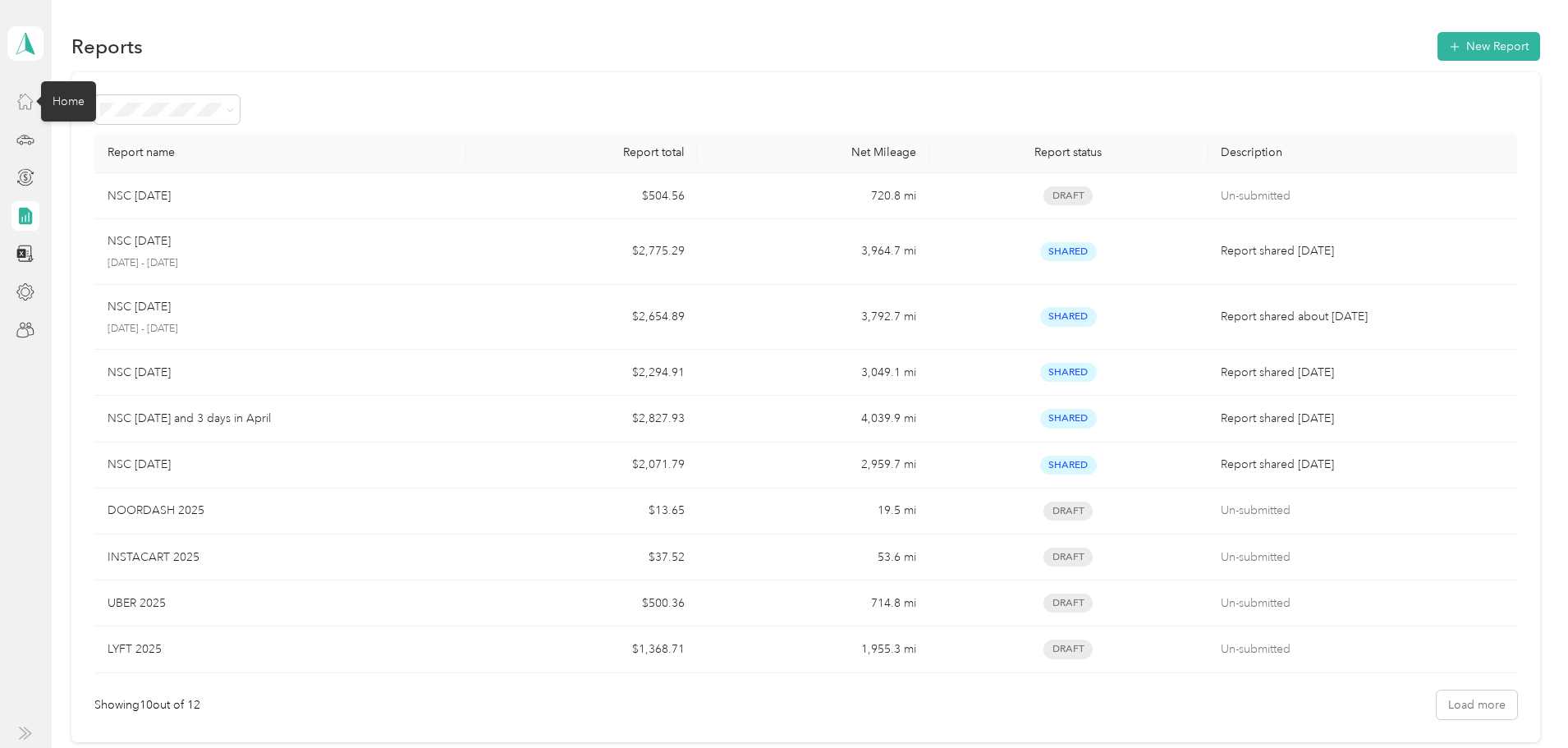
click at [32, 99] on icon at bounding box center [26, 101] width 18 height 18
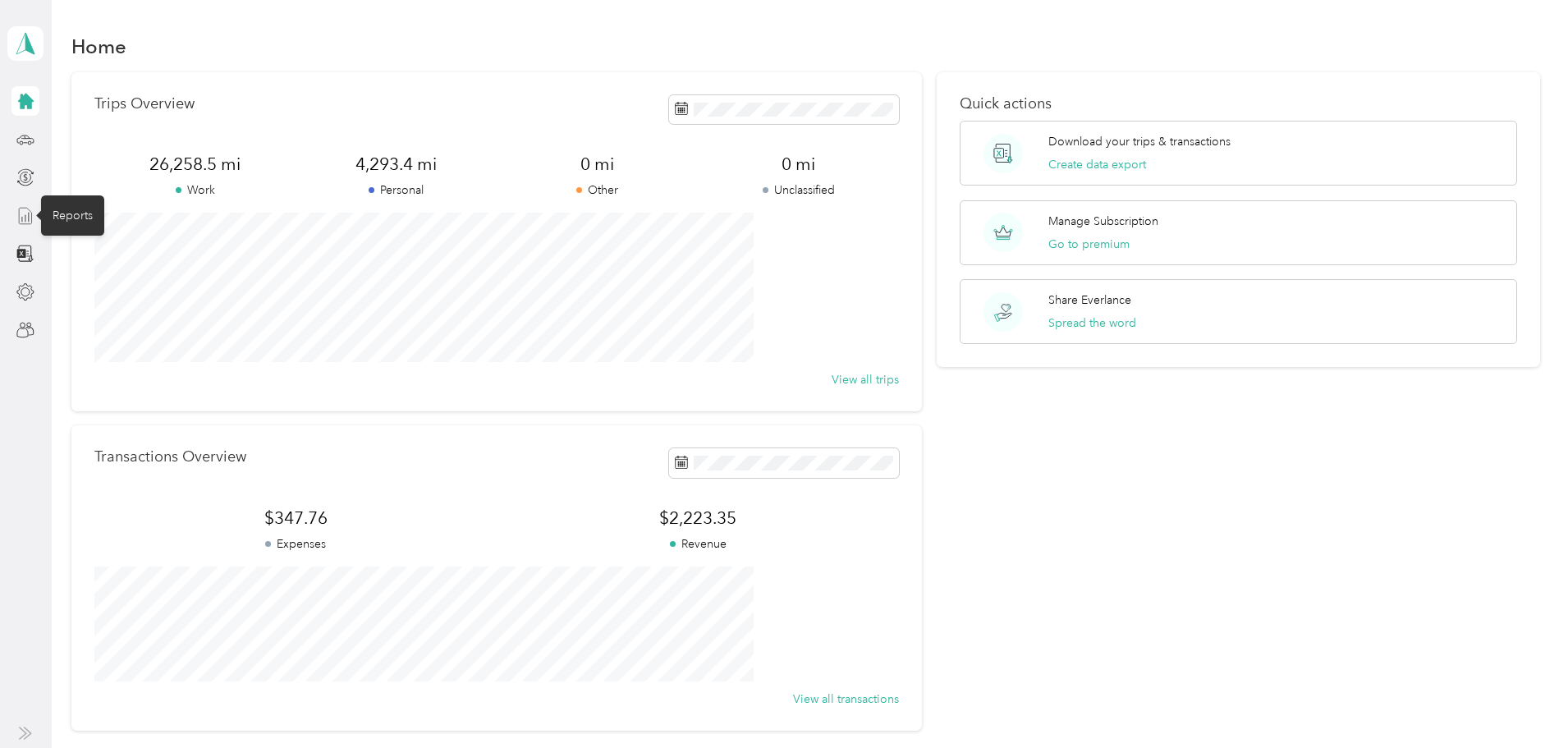
click at [23, 212] on icon at bounding box center [26, 216] width 18 height 18
